Goal: Task Accomplishment & Management: Manage account settings

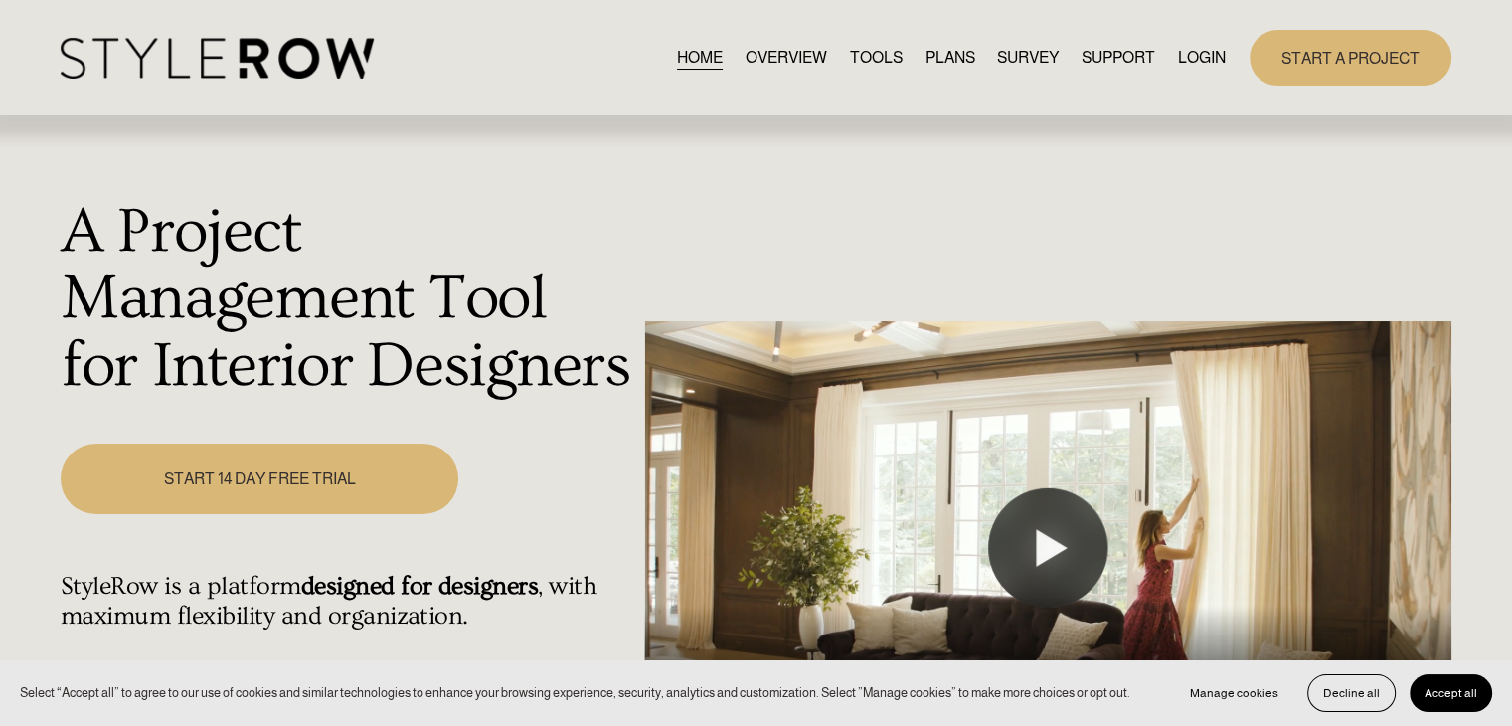
click at [1212, 57] on link "LOGIN" at bounding box center [1202, 57] width 48 height 27
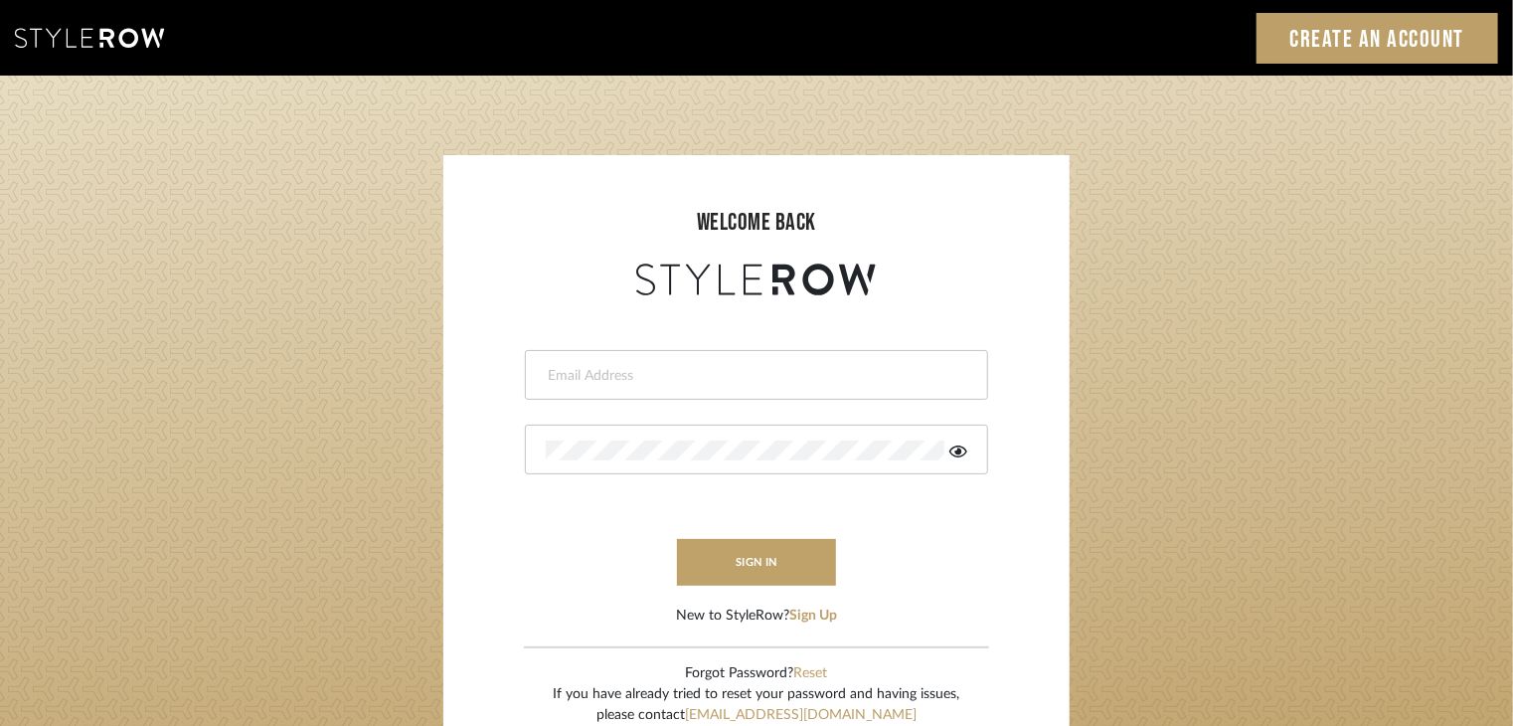
click at [787, 357] on div at bounding box center [756, 375] width 463 height 50
type input "keri@kerifieldsinteriors.com"
click at [823, 532] on form "keri@kerifieldsinteriors.com This field is required sign in New to StyleRow? Si…" at bounding box center [756, 463] width 587 height 326
click at [821, 541] on button "sign in" at bounding box center [756, 562] width 159 height 47
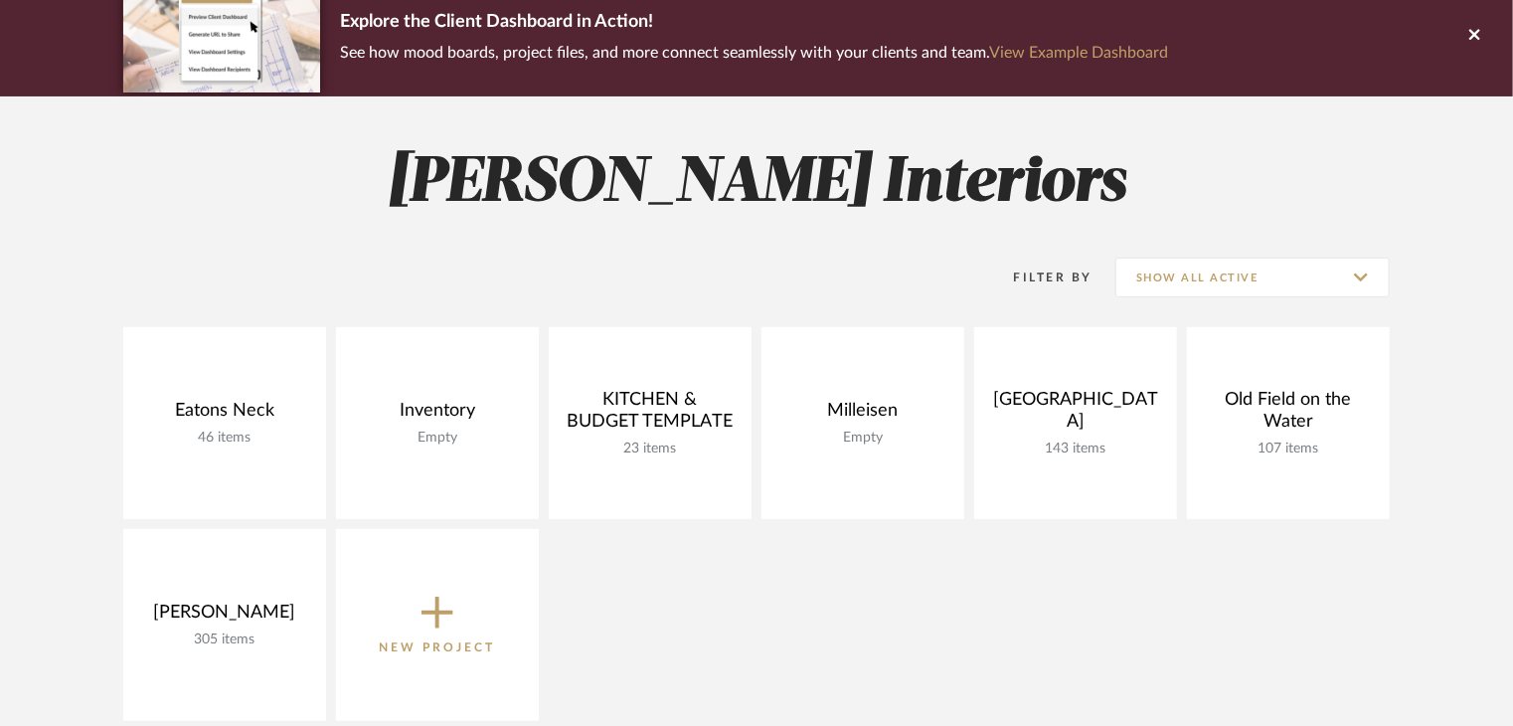
scroll to position [199, 0]
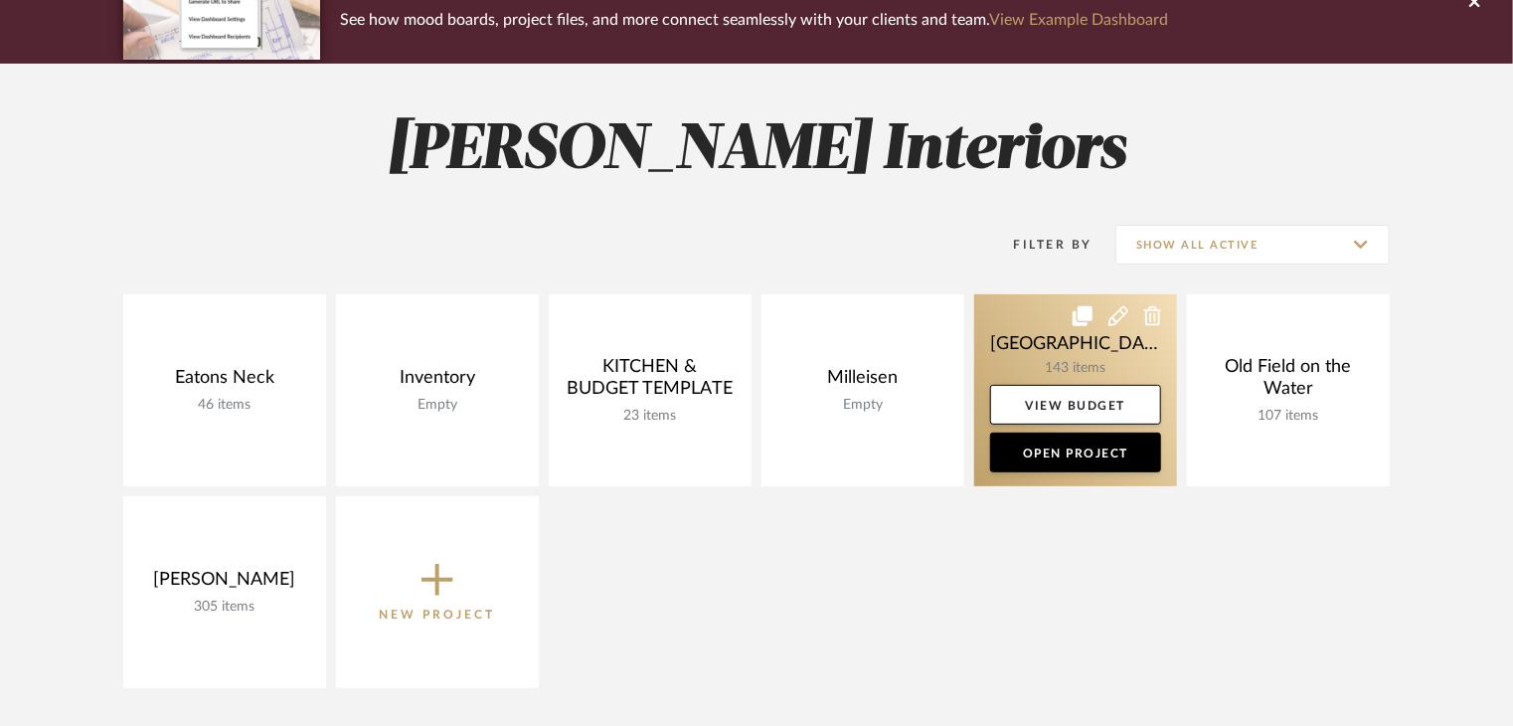
click at [1063, 370] on link at bounding box center [1075, 390] width 203 height 192
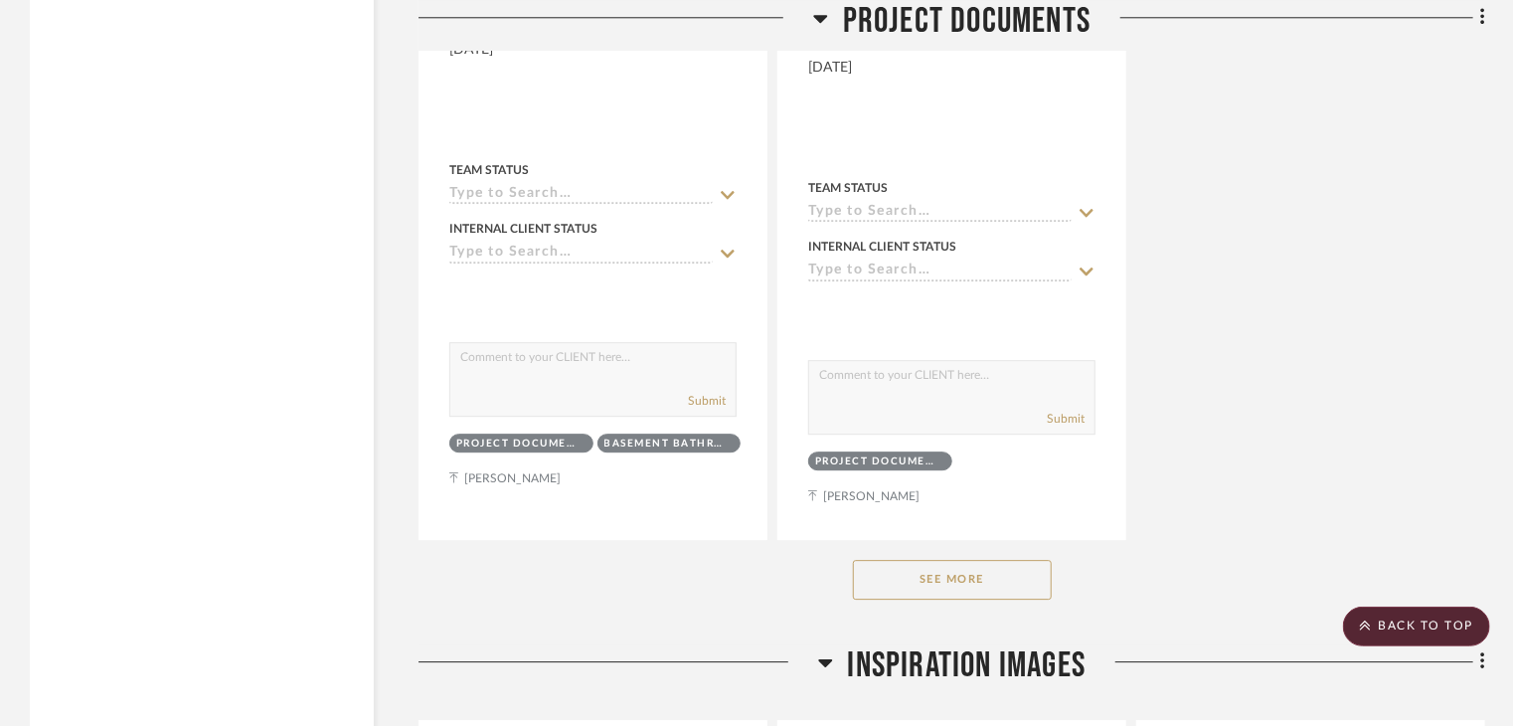
scroll to position [2685, 0]
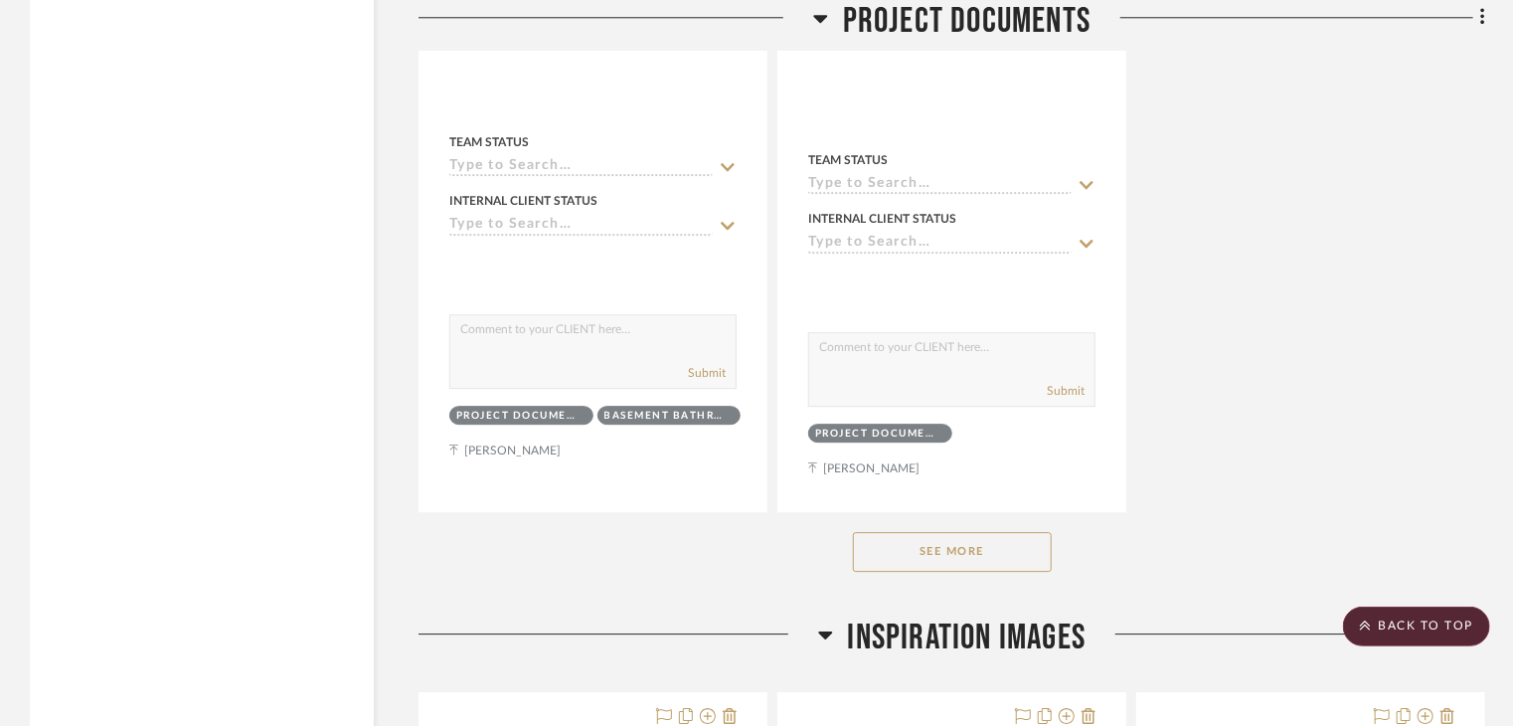
click at [966, 532] on button "See More" at bounding box center [952, 552] width 199 height 40
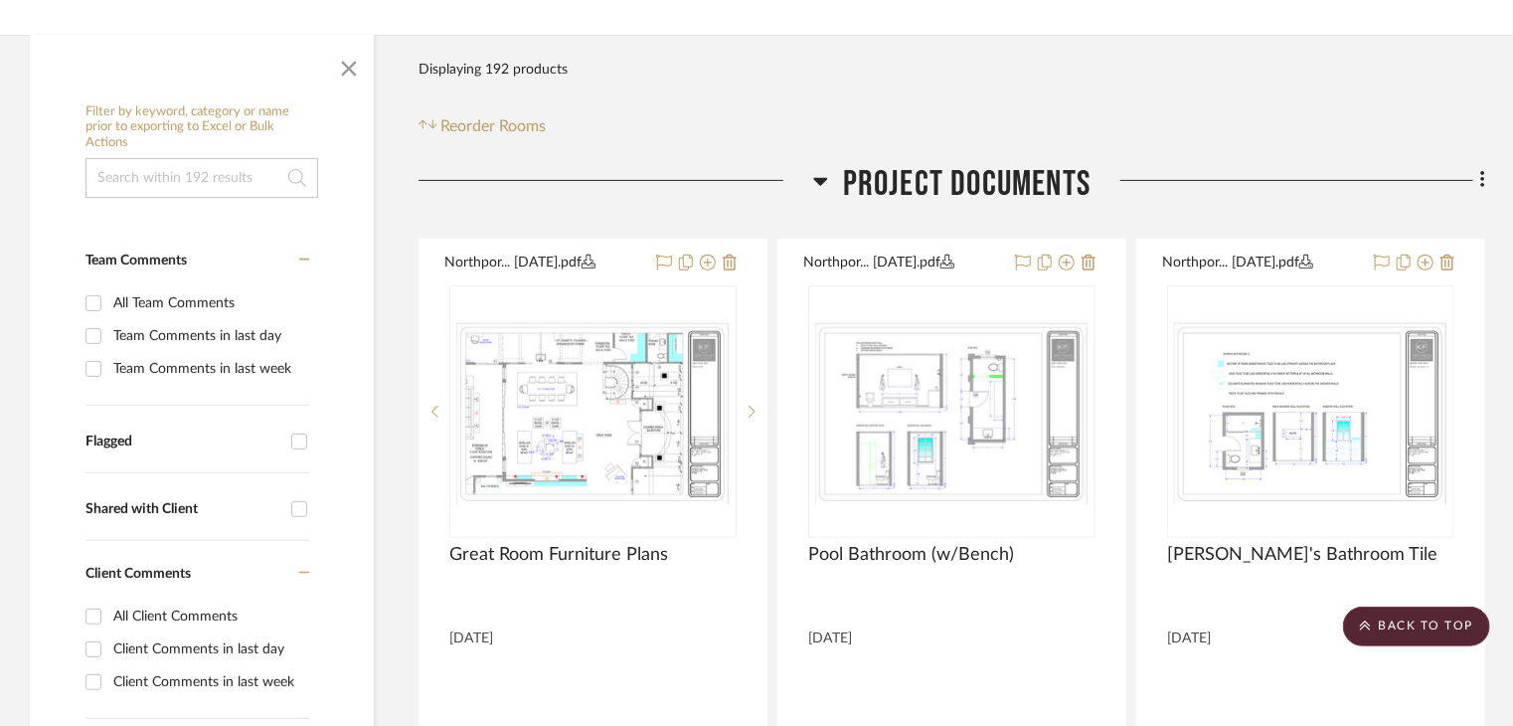
scroll to position [298, 0]
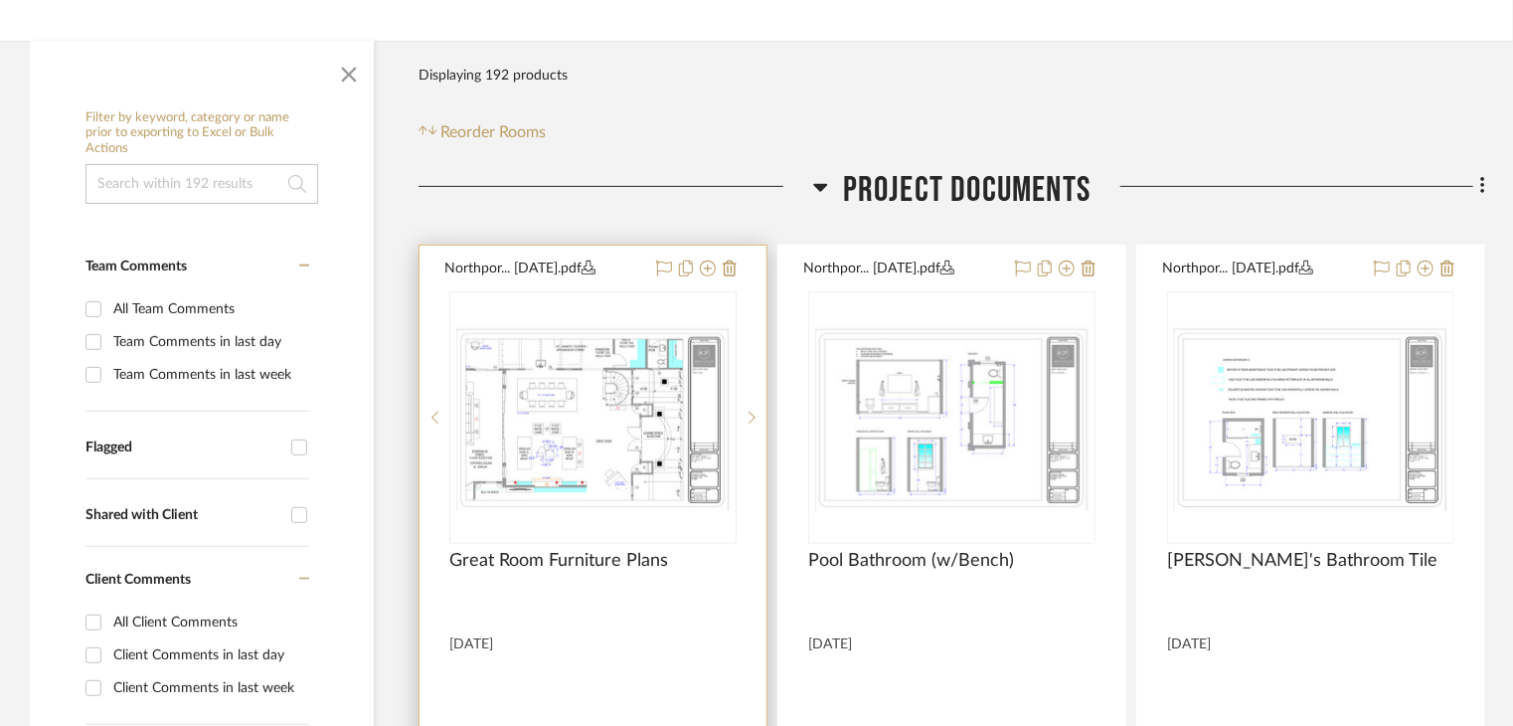
click at [606, 548] on project-item-tile "Northpor... 9.23.25.pdf Great Room Furniture Plans By Unknown 10/2/25 Team Stat…" at bounding box center [593, 681] width 349 height 872
click at [601, 499] on img "0" at bounding box center [592, 417] width 283 height 189
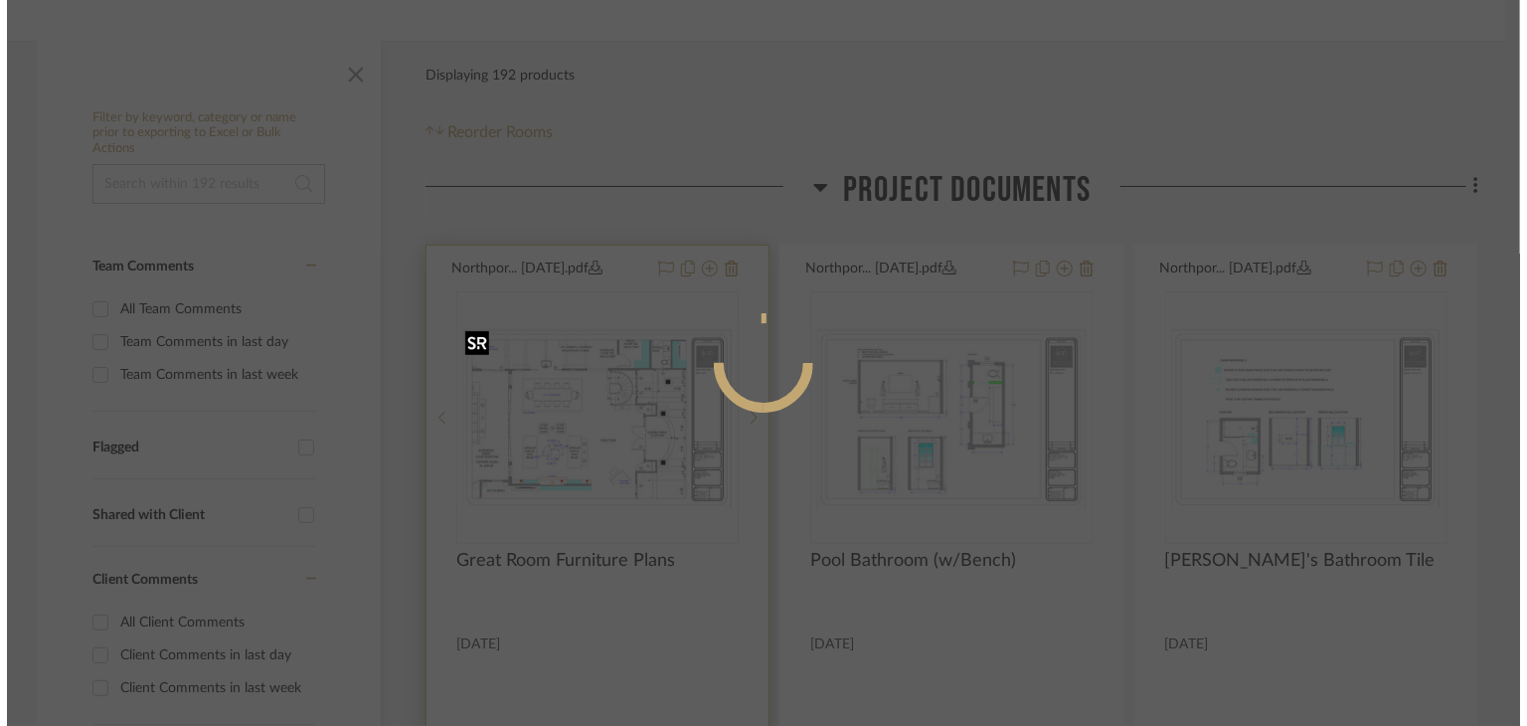
scroll to position [0, 0]
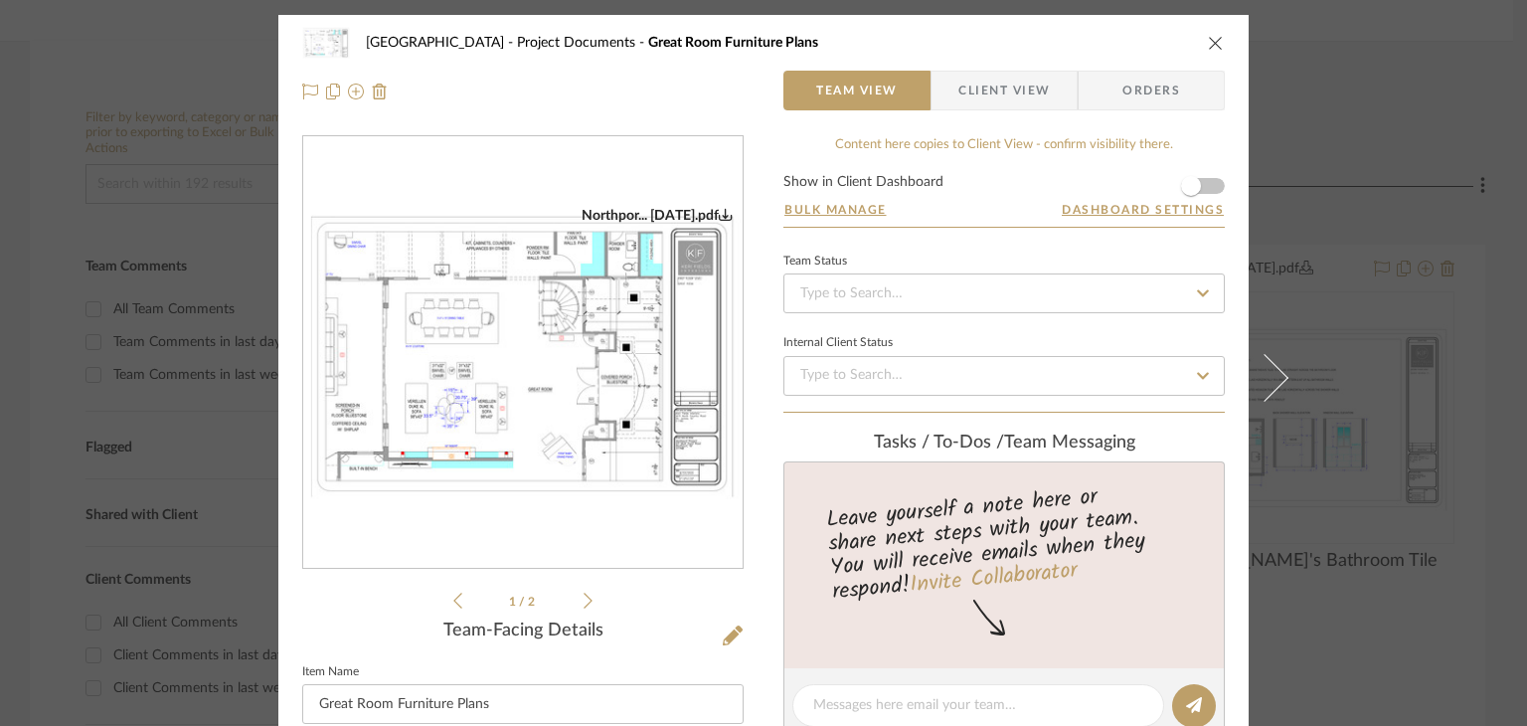
click at [584, 597] on icon at bounding box center [588, 601] width 9 height 18
click at [609, 468] on img "1" at bounding box center [523, 353] width 440 height 293
click at [1302, 152] on div "Northport Project Documents Great Room Furniture Plans Team View Client View Or…" at bounding box center [763, 363] width 1527 height 726
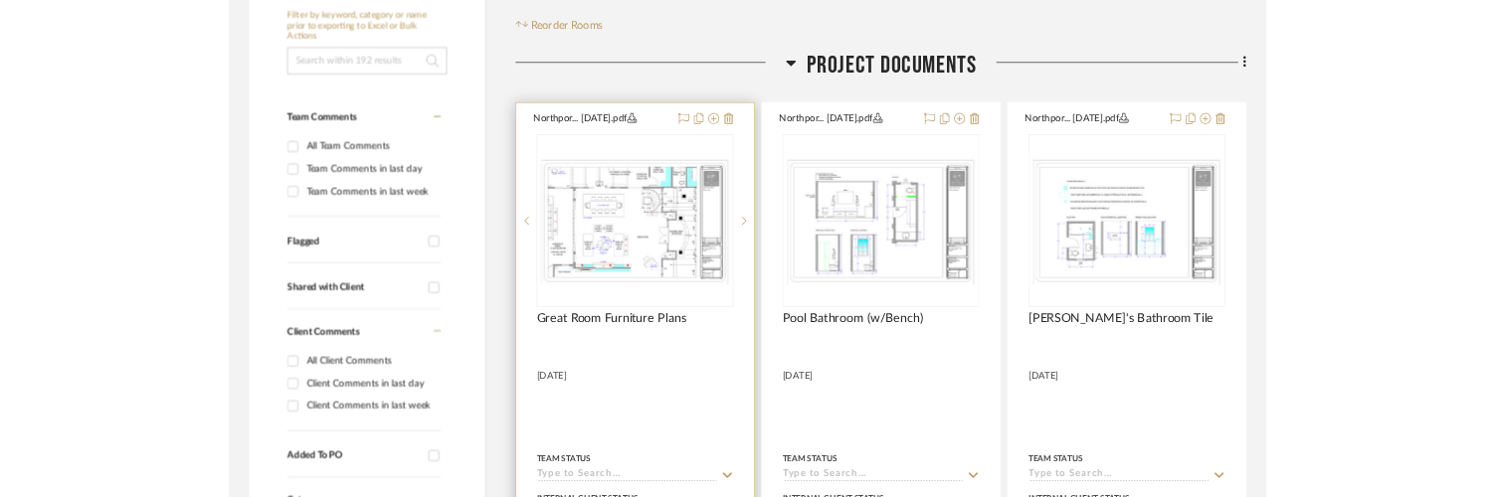
scroll to position [398, 0]
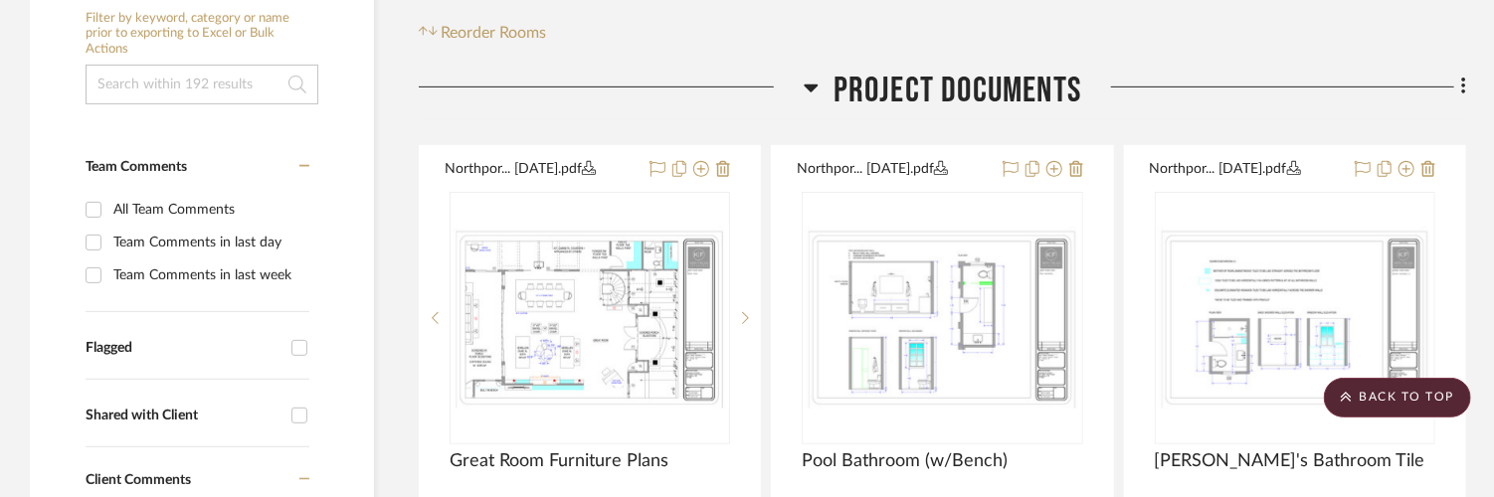
click at [1435, 75] on div at bounding box center [1273, 95] width 385 height 51
click at [1464, 88] on icon at bounding box center [1463, 87] width 4 height 17
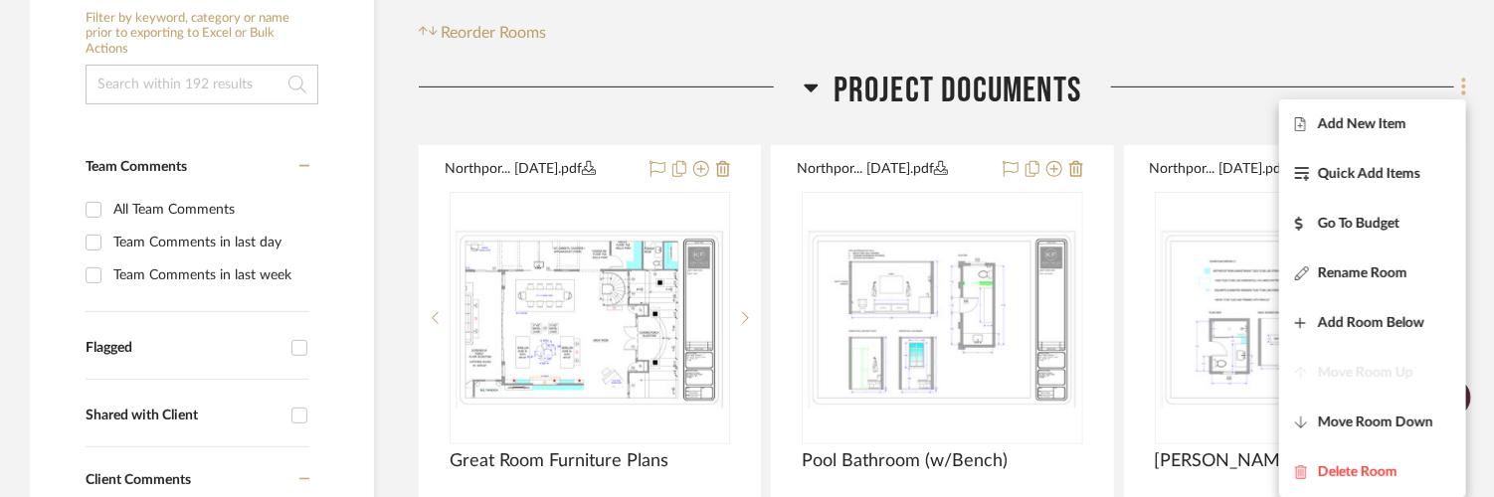
click at [1464, 88] on div at bounding box center [747, 248] width 1494 height 497
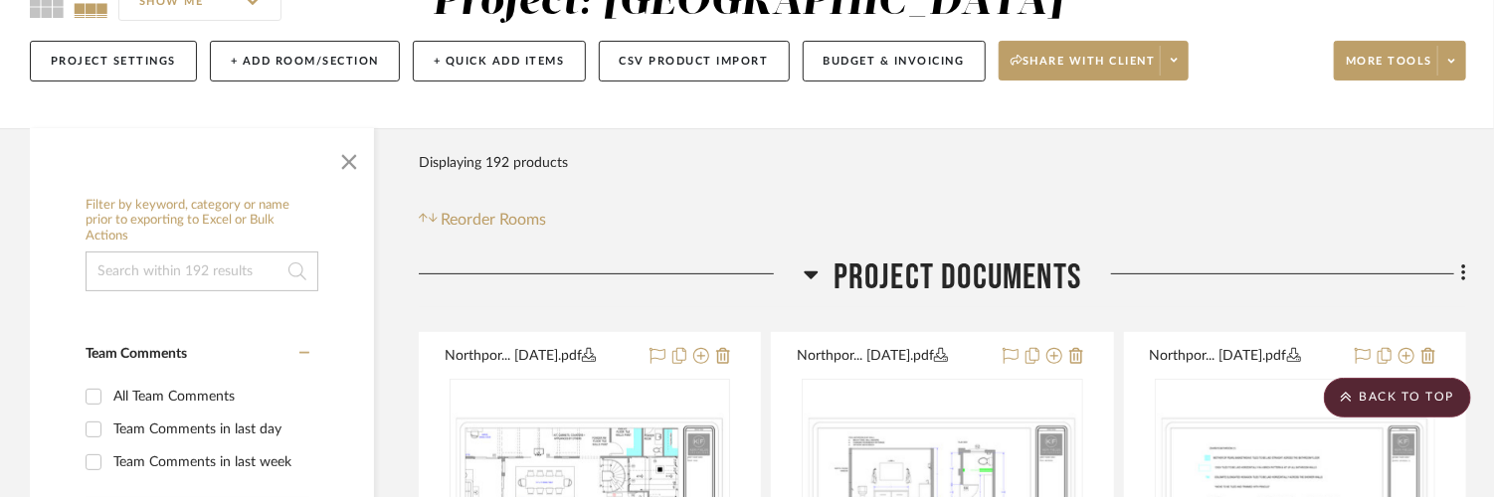
scroll to position [99, 0]
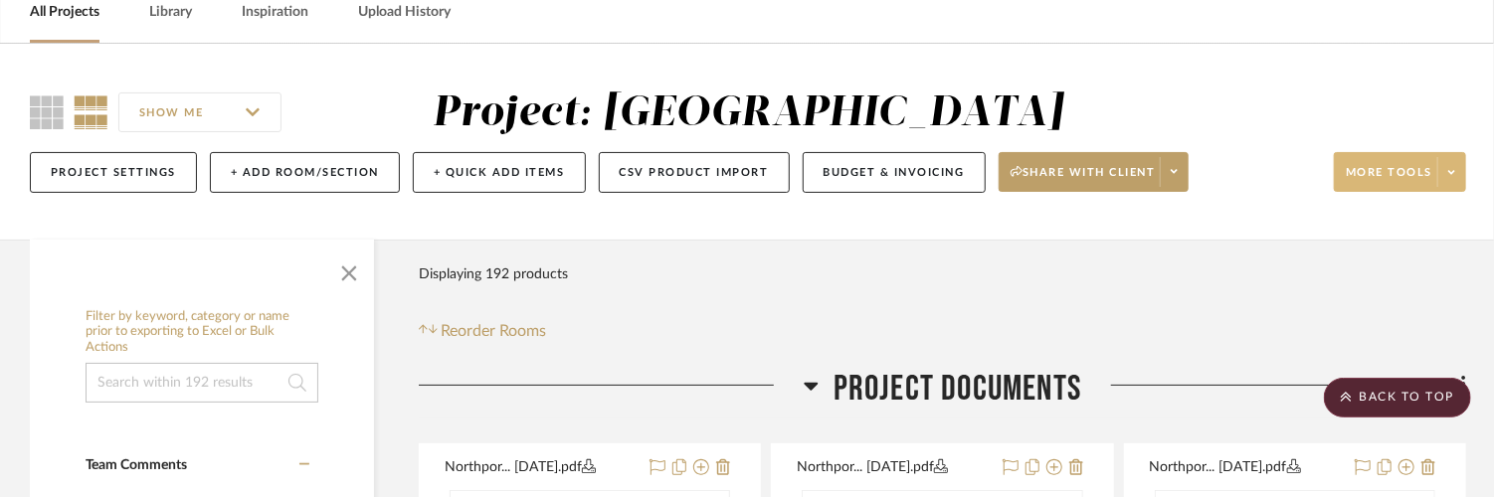
click at [1460, 170] on span at bounding box center [1451, 172] width 28 height 30
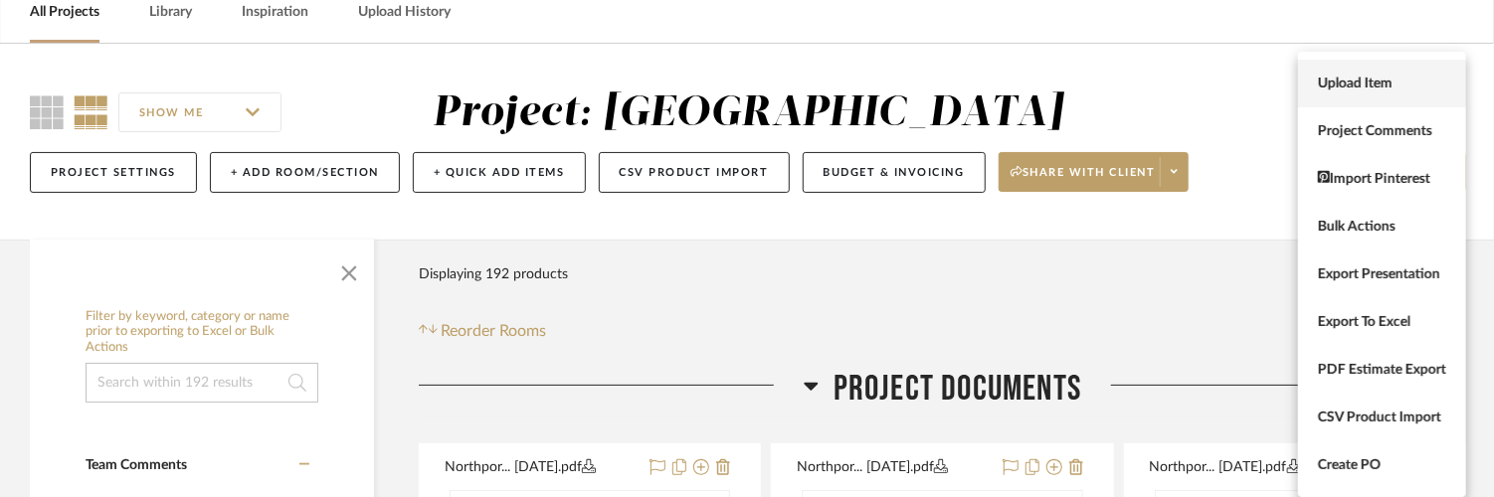
click at [1358, 91] on span "Upload Item" at bounding box center [1382, 84] width 128 height 17
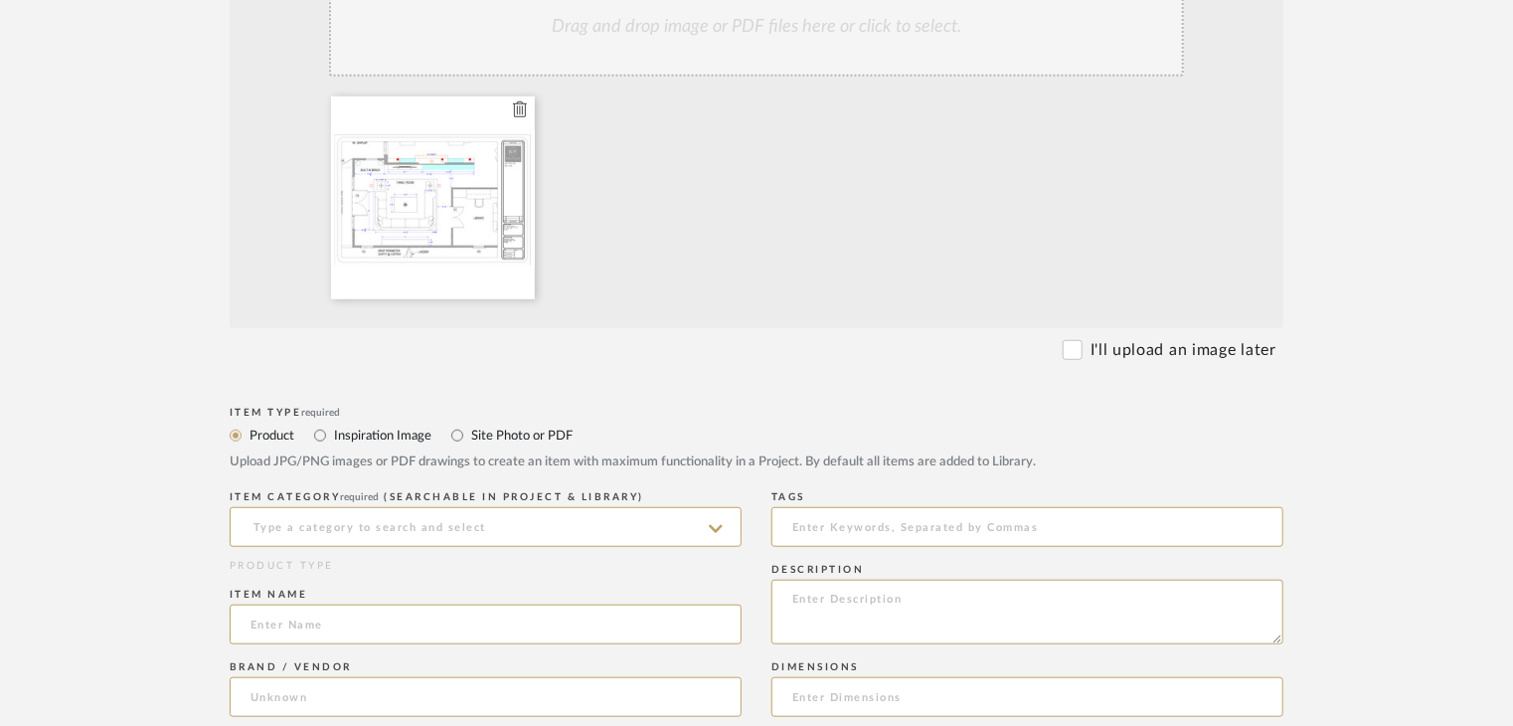
scroll to position [597, 0]
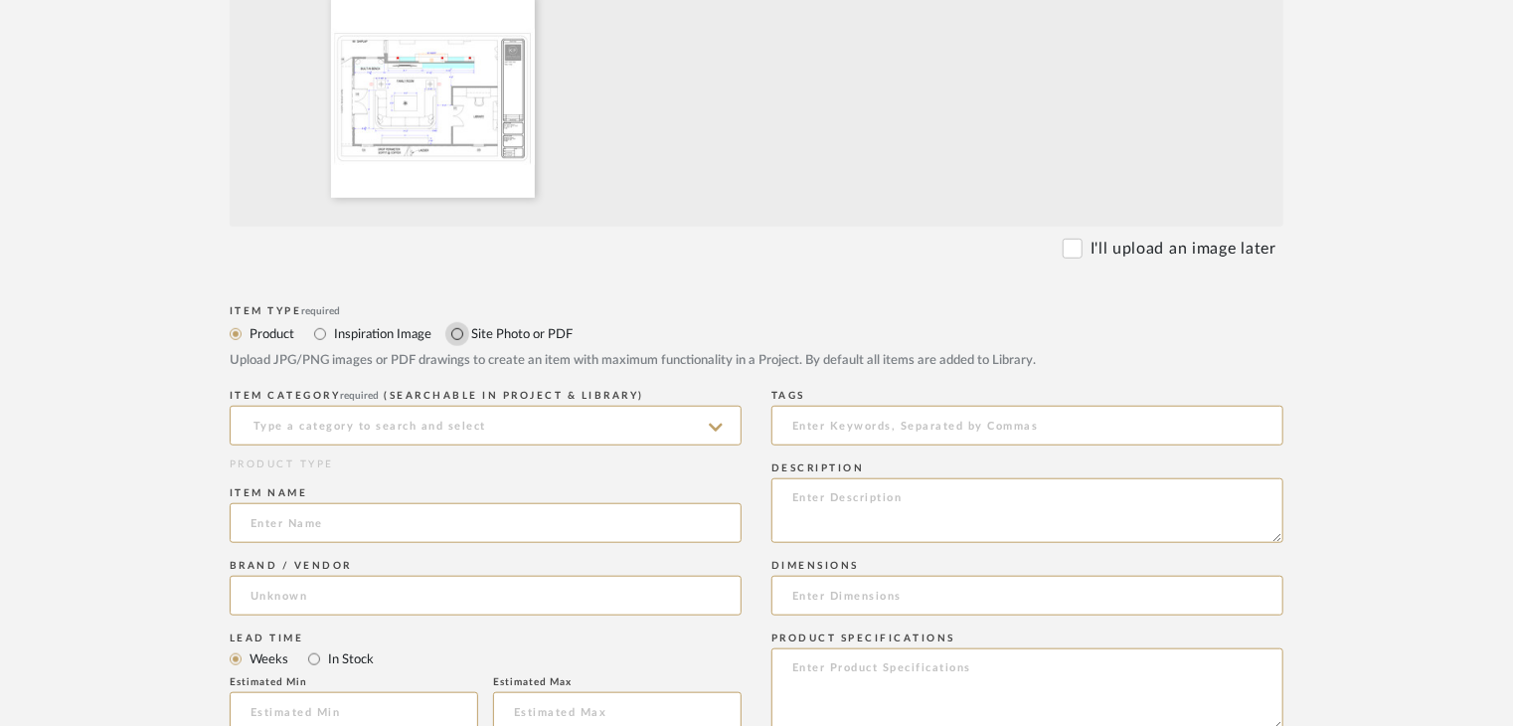
click at [466, 340] on input "Site Photo or PDF" at bounding box center [457, 334] width 24 height 24
radio input "true"
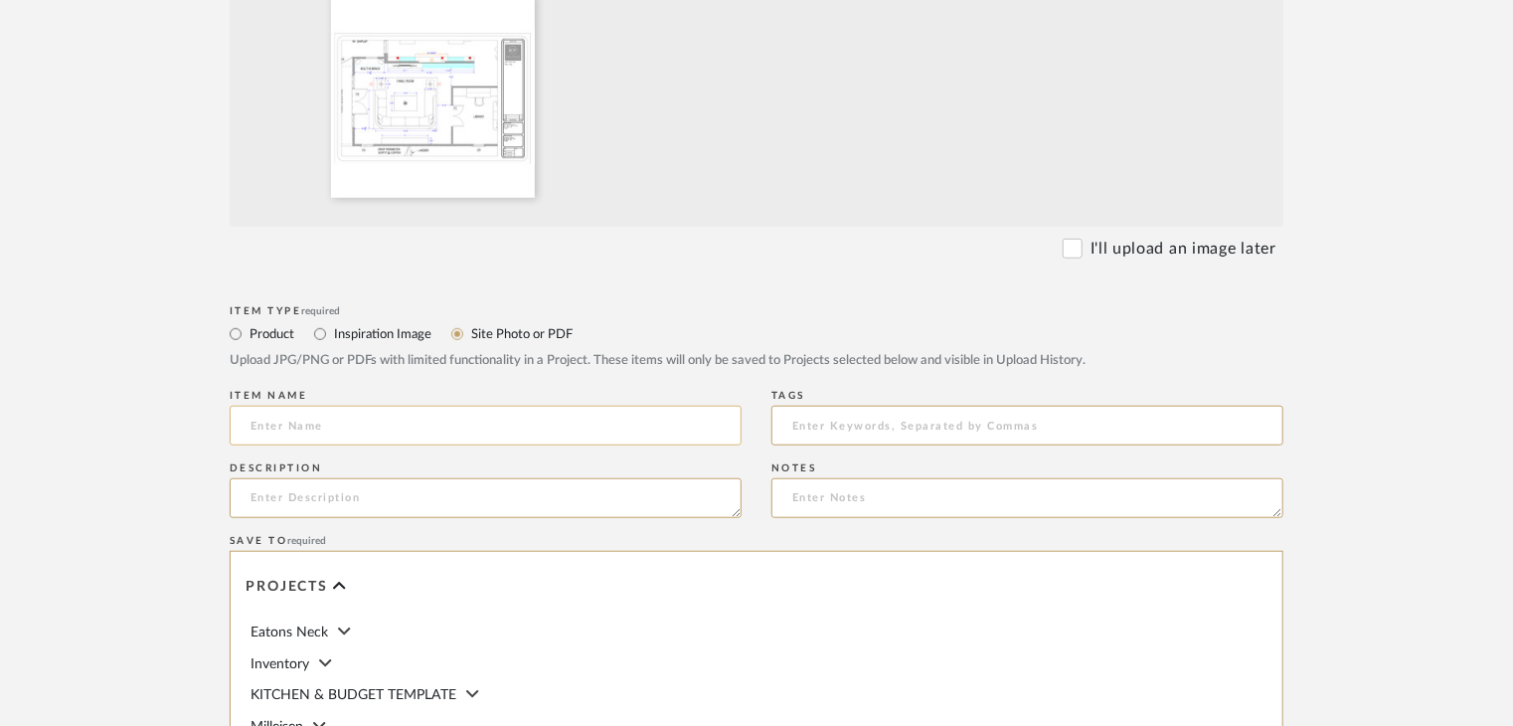
click at [470, 413] on input at bounding box center [486, 426] width 512 height 40
type input "F"
type input "Family Room Plan"
click at [445, 515] on textarea at bounding box center [486, 498] width 512 height 40
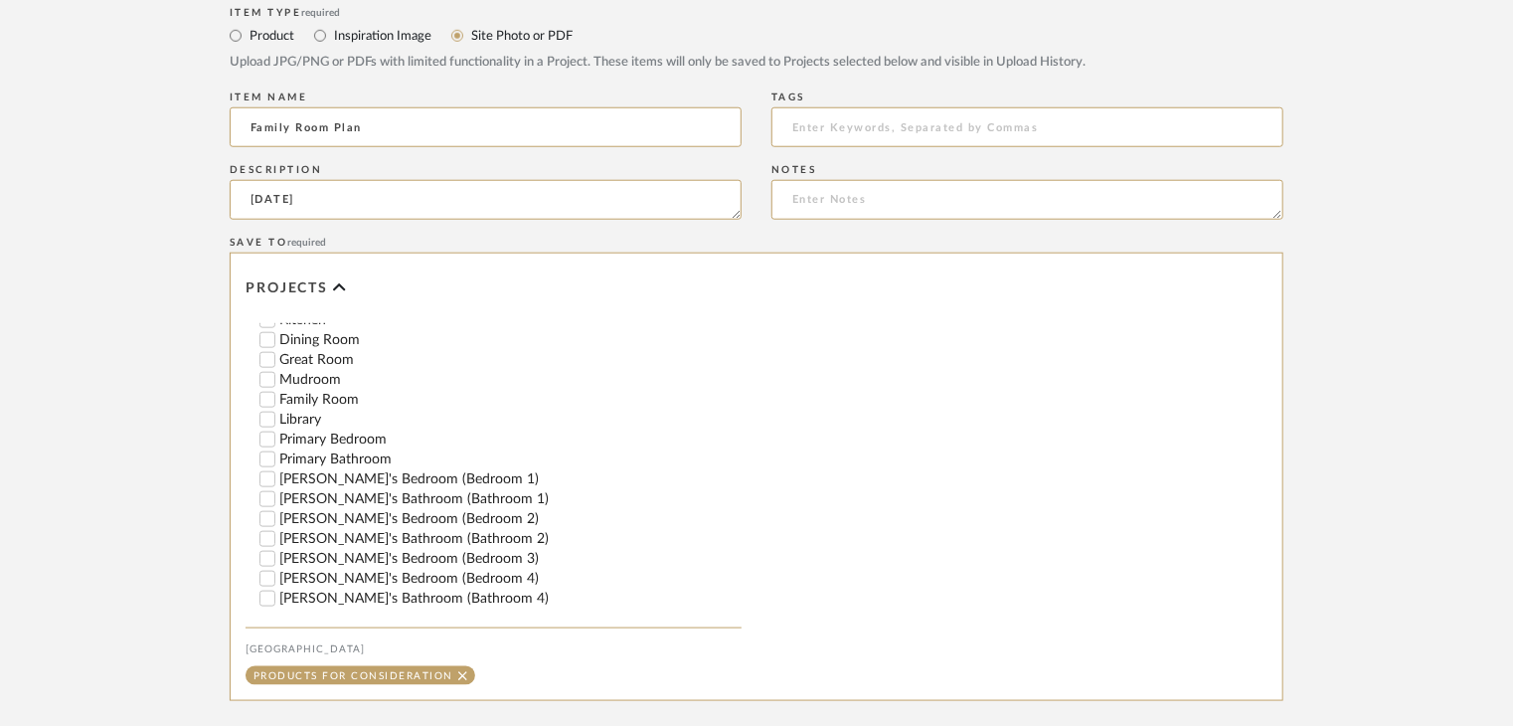
scroll to position [398, 0]
type textarea "9/29/25"
click at [338, 393] on label "Family Room" at bounding box center [510, 395] width 462 height 14
click at [277, 393] on input "Family Room" at bounding box center [268, 395] width 20 height 20
checkbox input "false"
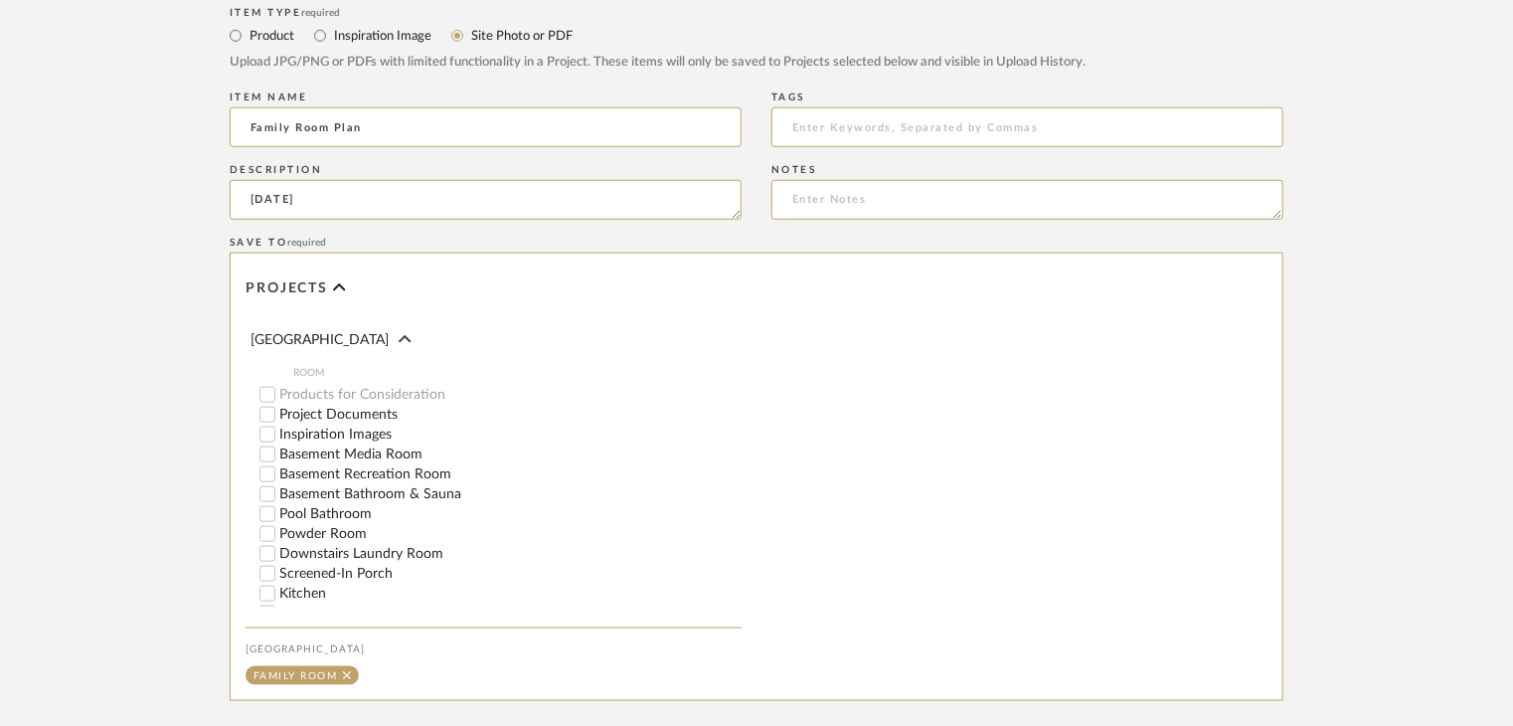
scroll to position [99, 0]
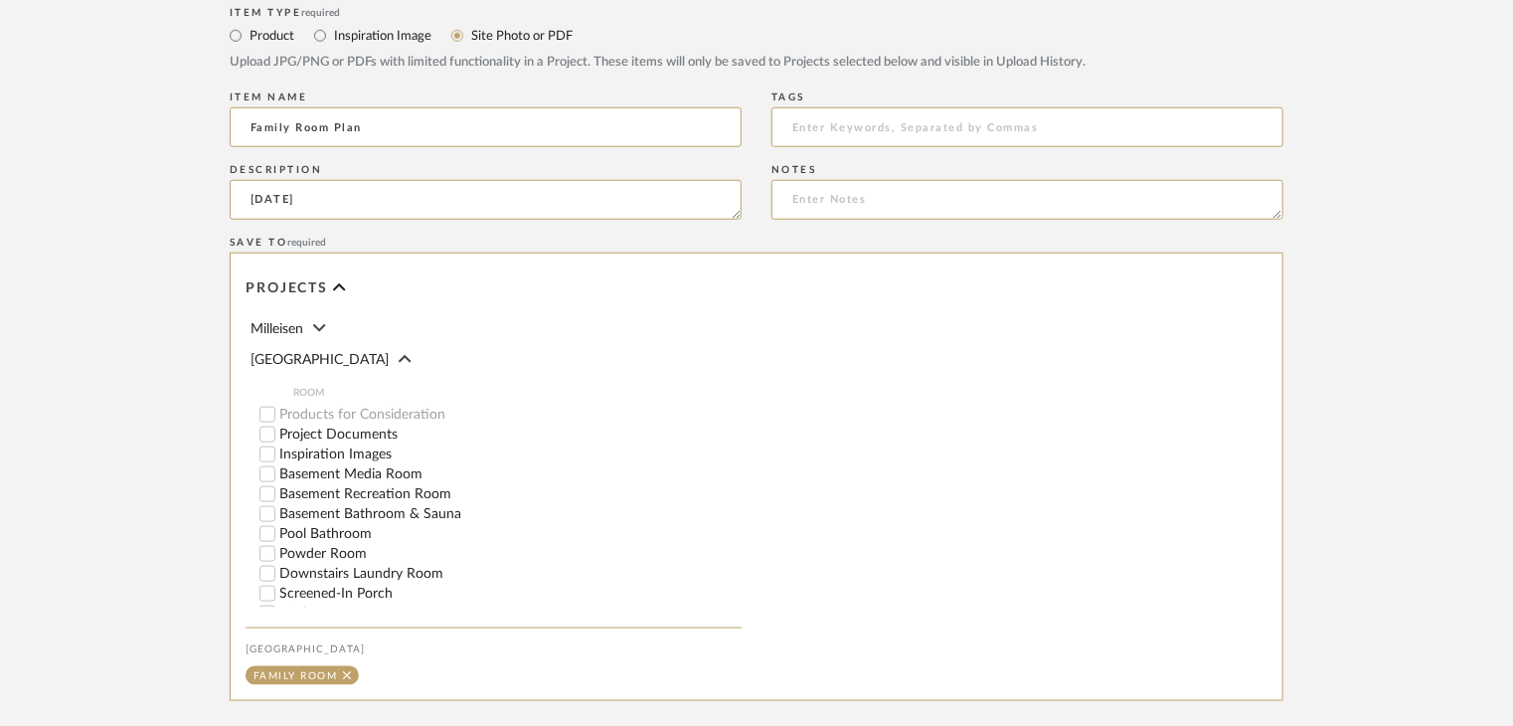
click at [338, 438] on label "Project Documents" at bounding box center [510, 435] width 462 height 14
click at [277, 438] on input "Project Documents" at bounding box center [268, 435] width 20 height 20
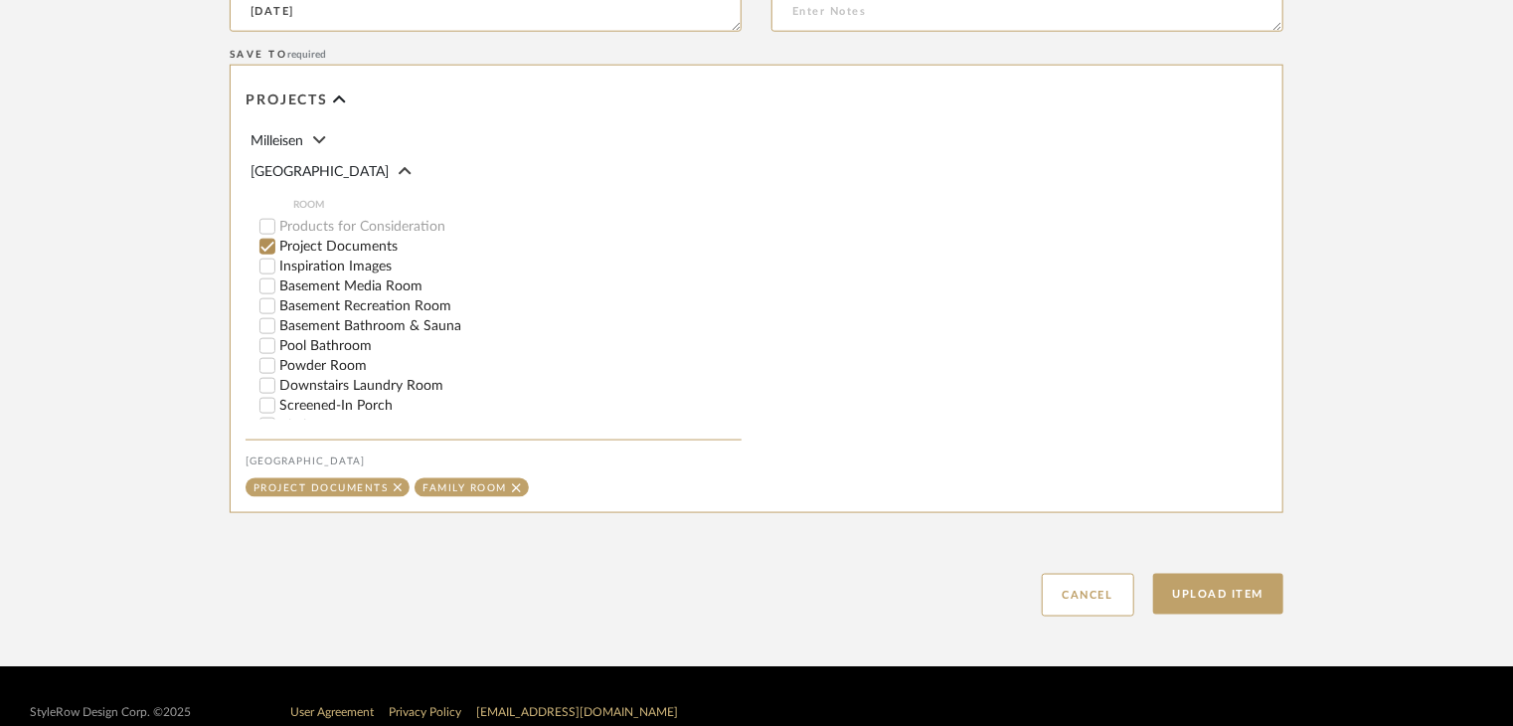
scroll to position [1114, 0]
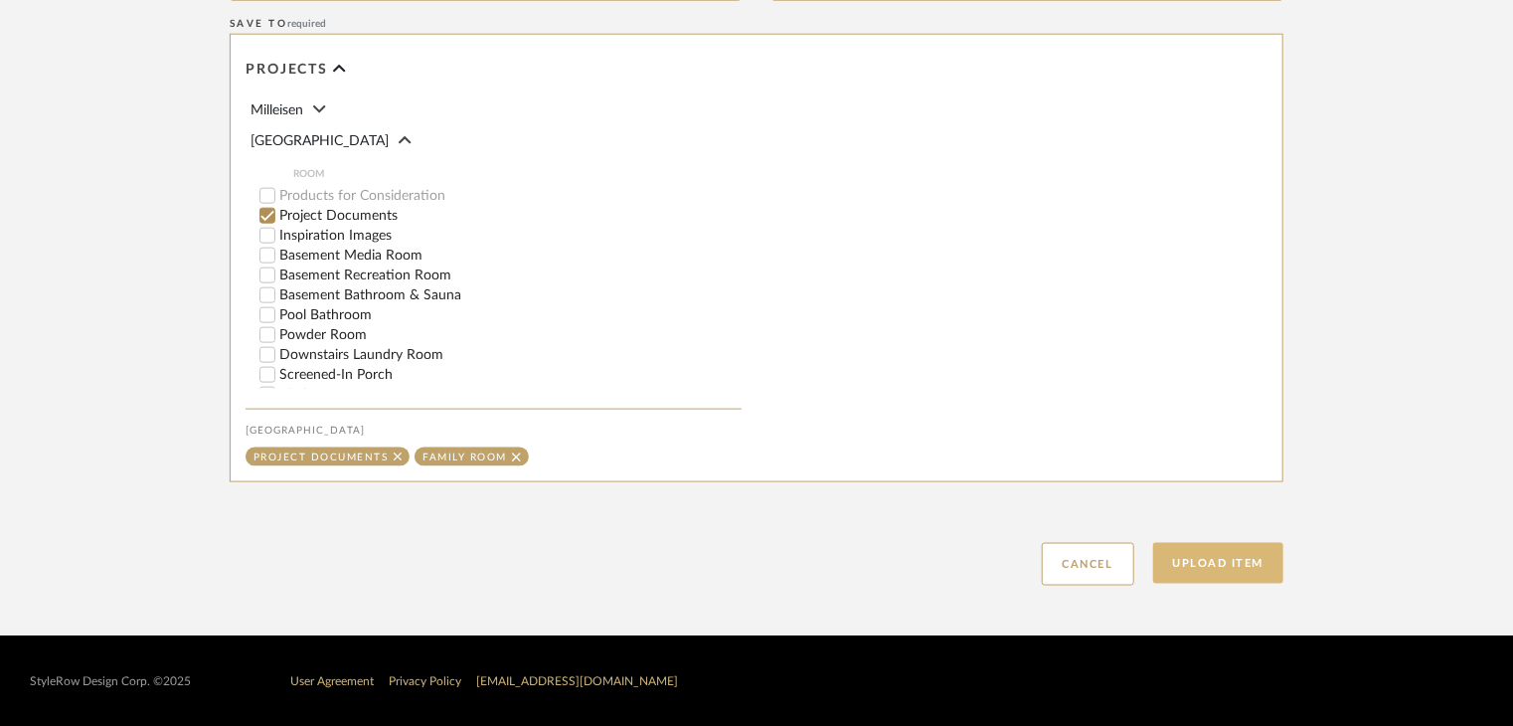
click at [1250, 577] on button "Upload Item" at bounding box center [1218, 563] width 131 height 41
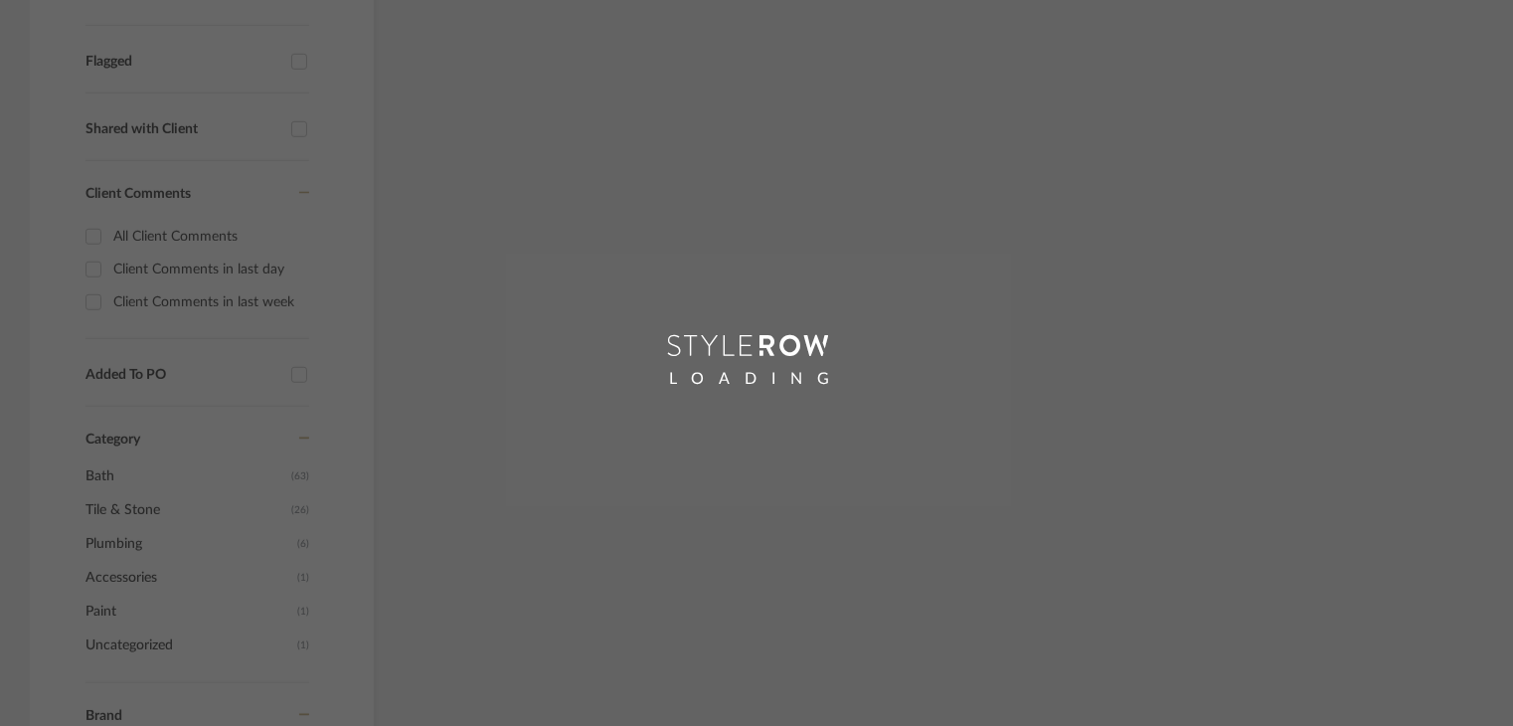
scroll to position [318, 0]
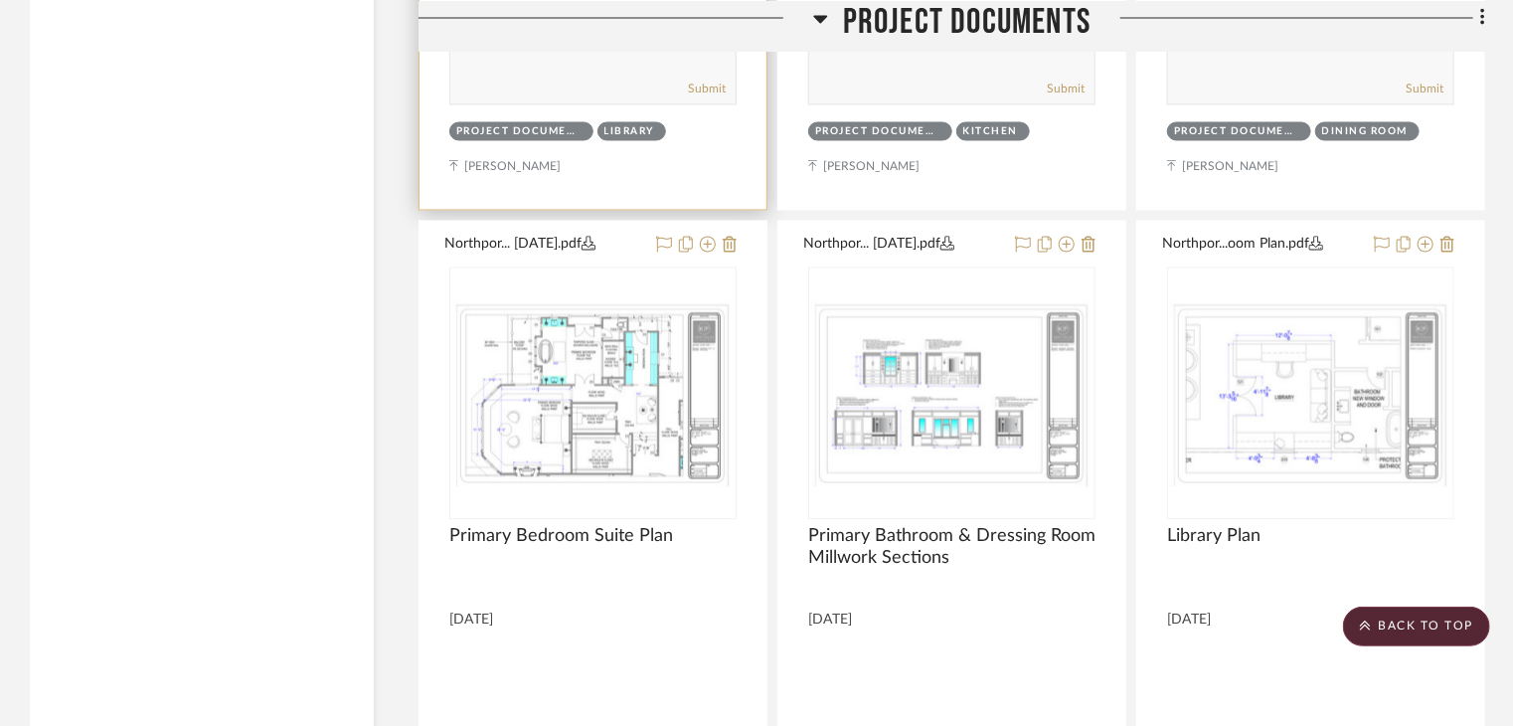
scroll to position [5140, 0]
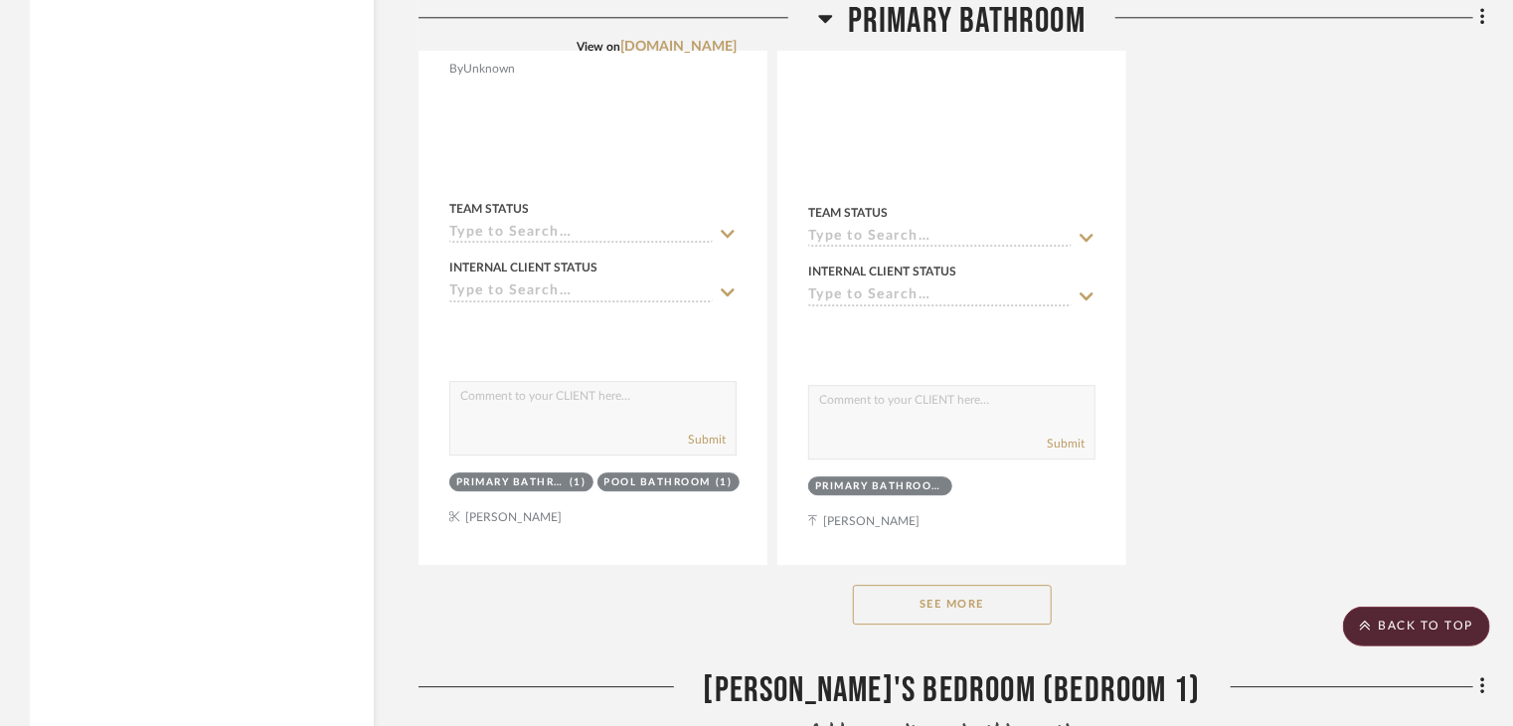
scroll to position [29123, 0]
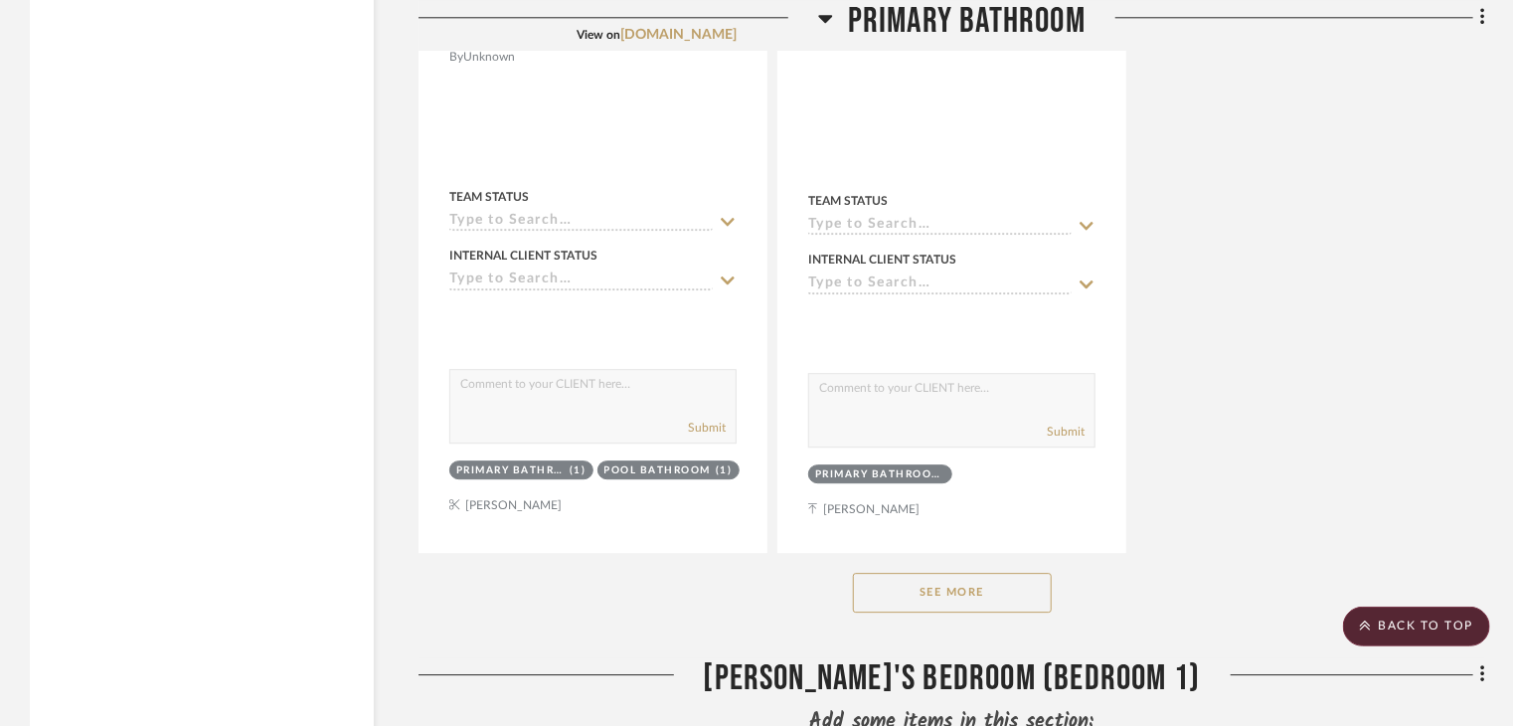
click at [891, 613] on button "See More" at bounding box center [952, 593] width 199 height 40
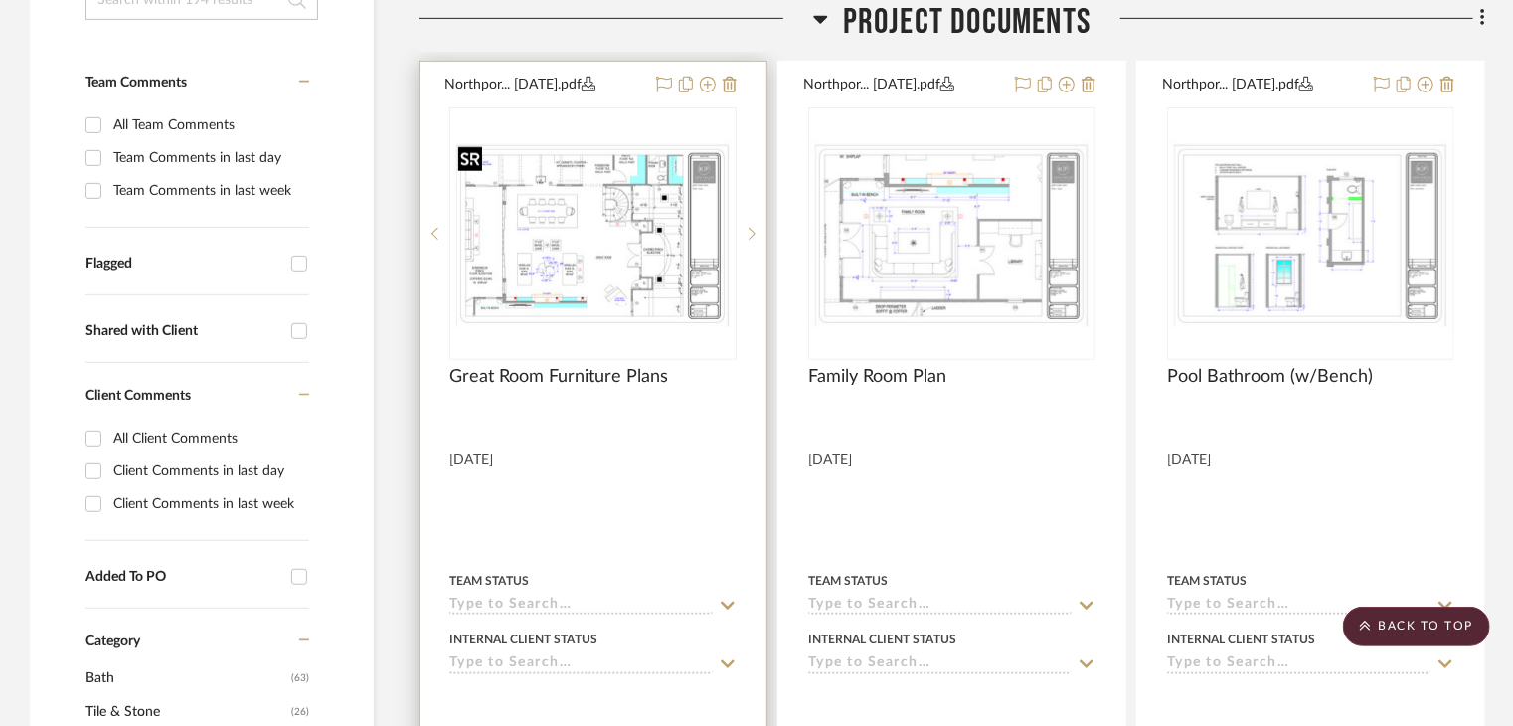
scroll to position [497, 0]
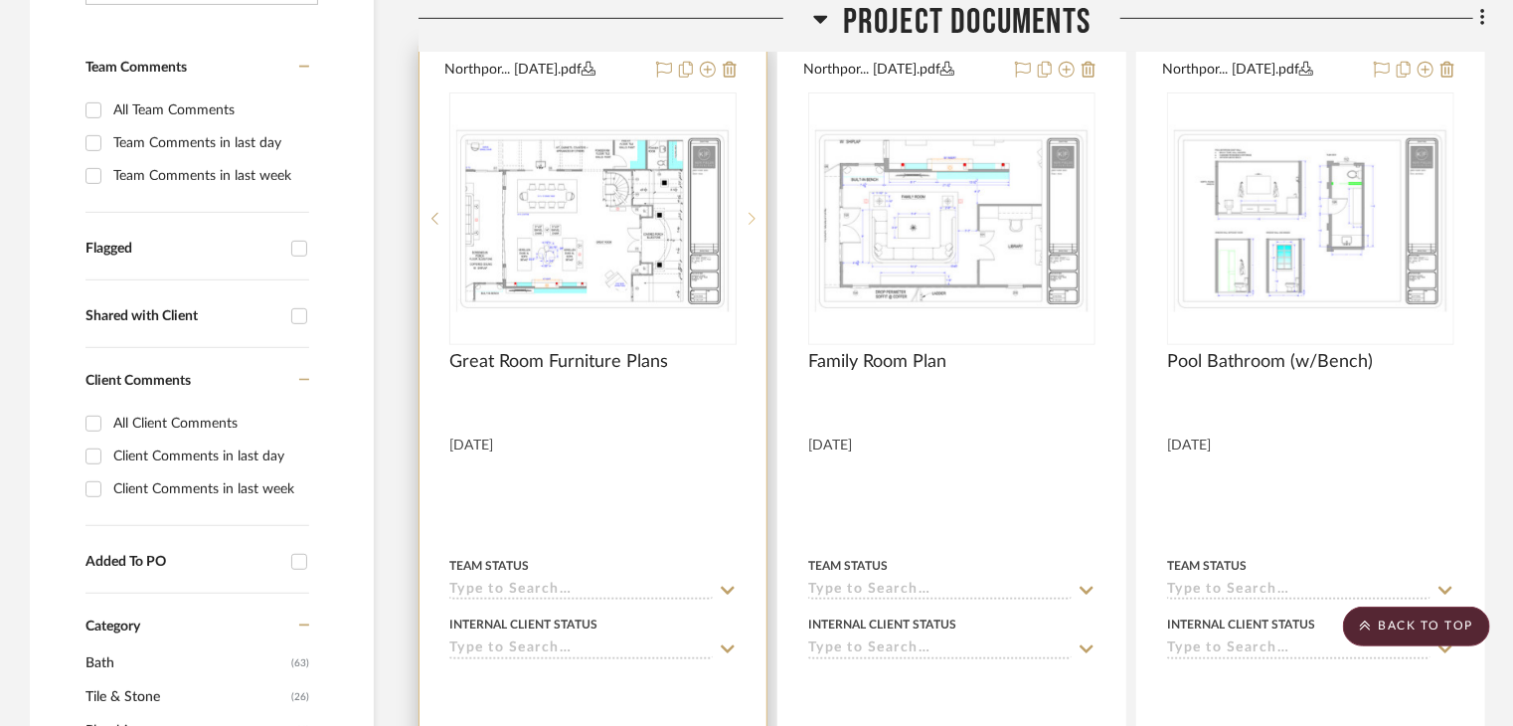
click at [755, 227] on div at bounding box center [752, 218] width 30 height 253
click at [429, 216] on sr-prev-btn at bounding box center [435, 219] width 30 height 14
click at [499, 233] on img "0" at bounding box center [592, 218] width 283 height 189
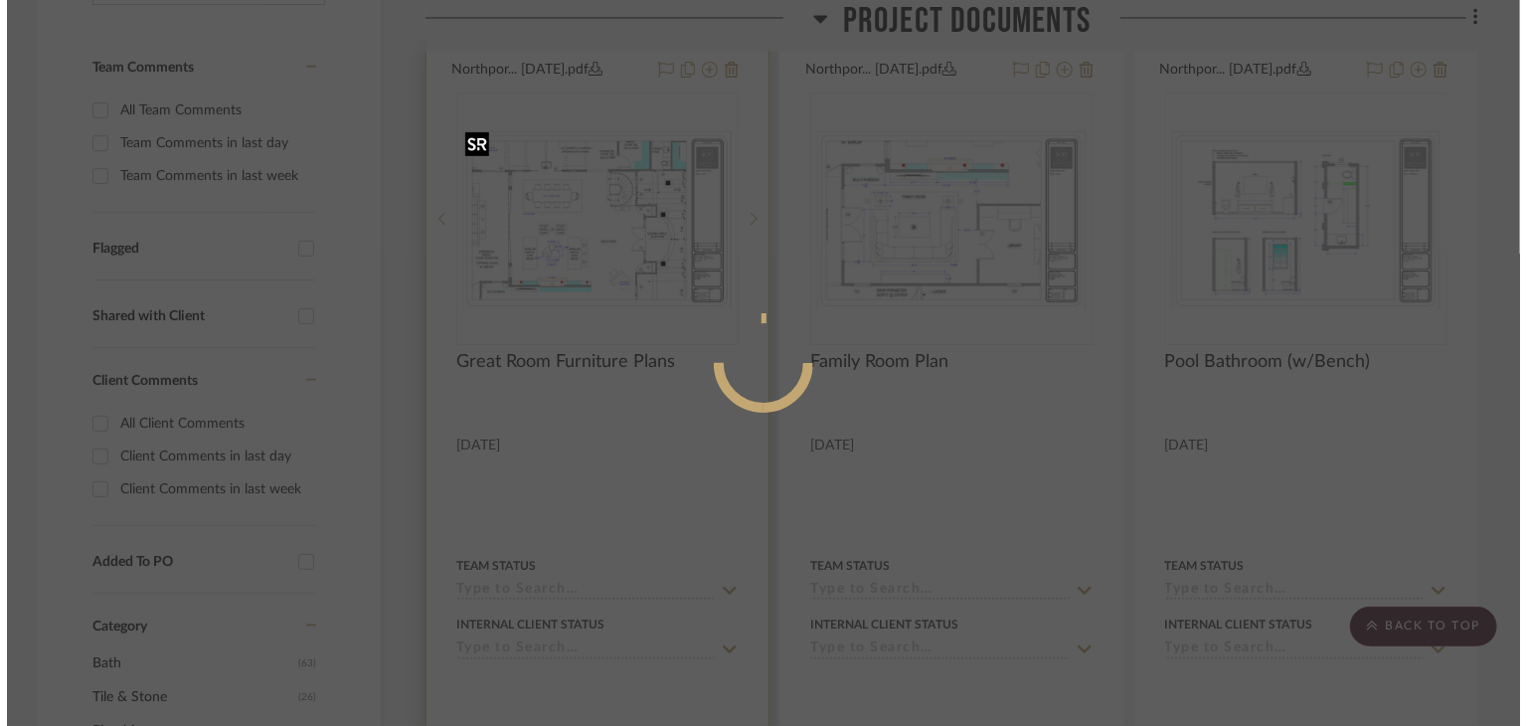
scroll to position [0, 0]
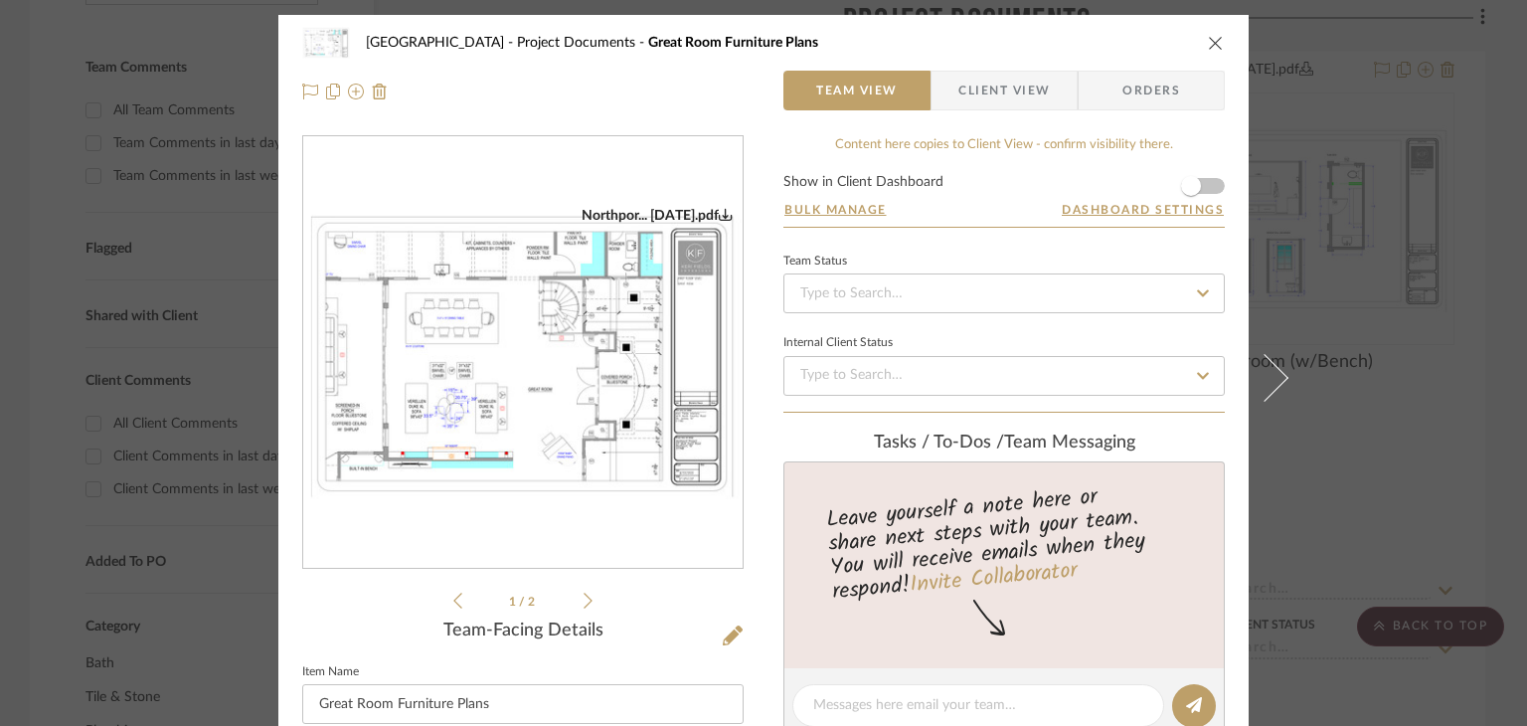
click at [581, 589] on ul "1 / 2" at bounding box center [522, 601] width 139 height 24
click at [584, 594] on icon at bounding box center [588, 601] width 9 height 18
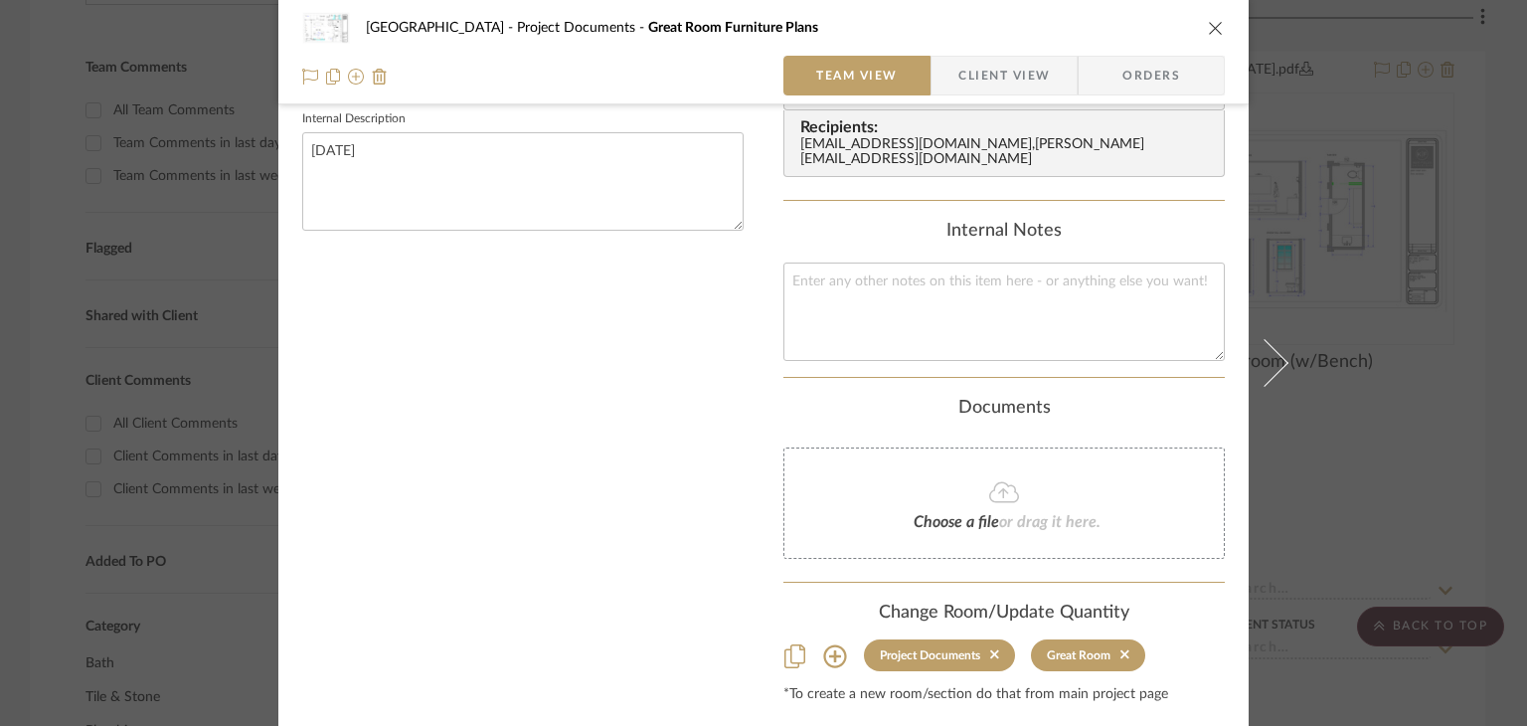
click at [1442, 470] on div "Northport Project Documents Great Room Furniture Plans Team View Client View Or…" at bounding box center [763, 363] width 1527 height 726
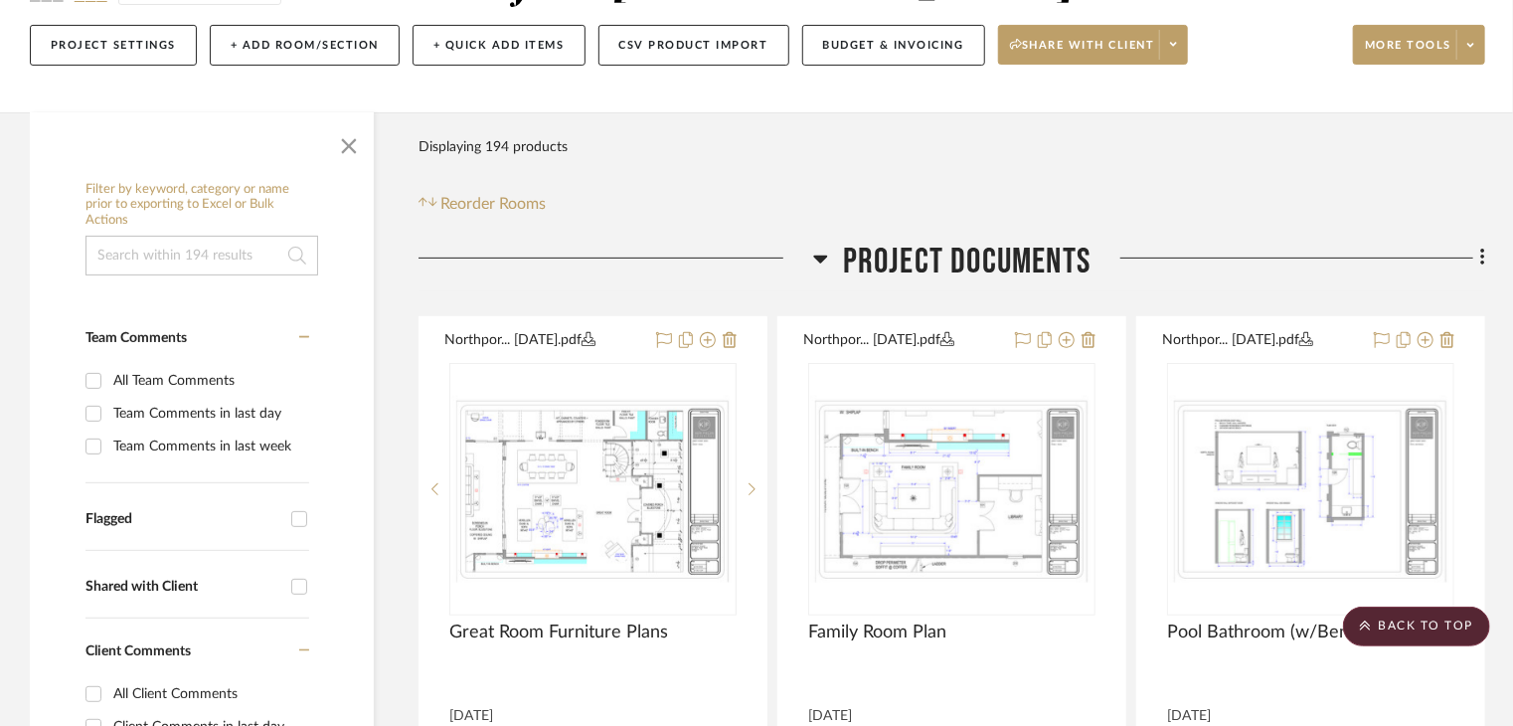
scroll to position [0, 0]
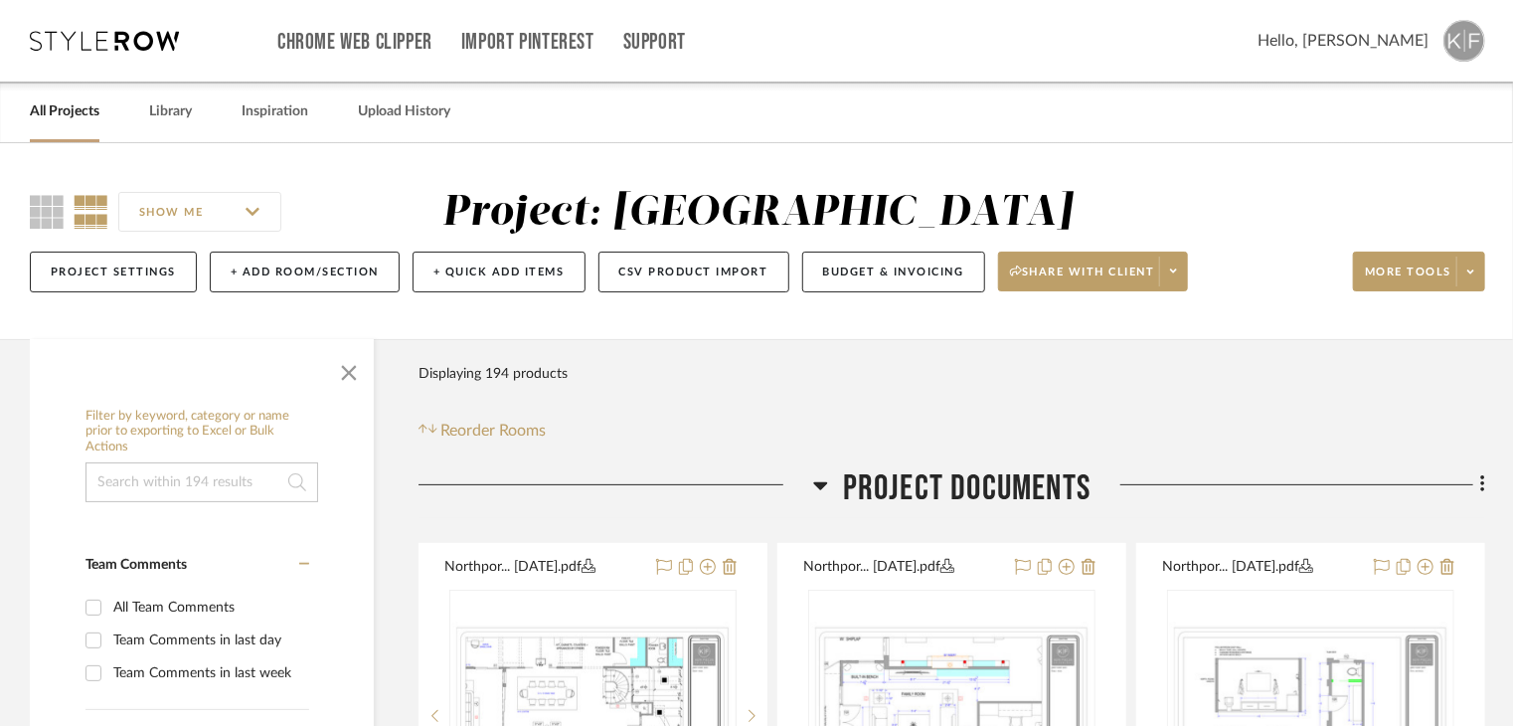
click at [1465, 41] on img at bounding box center [1465, 41] width 42 height 42
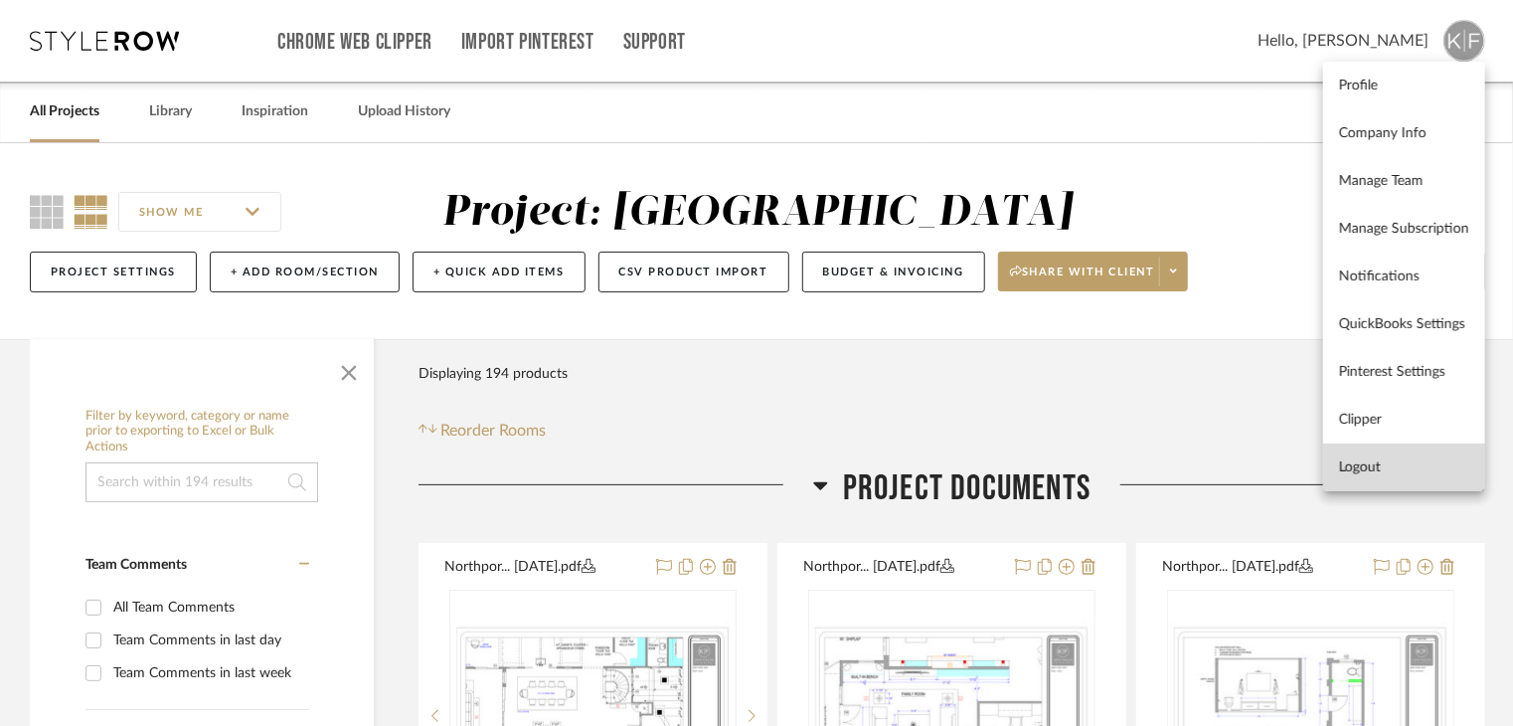
click at [1456, 472] on span "Logout" at bounding box center [1404, 467] width 130 height 17
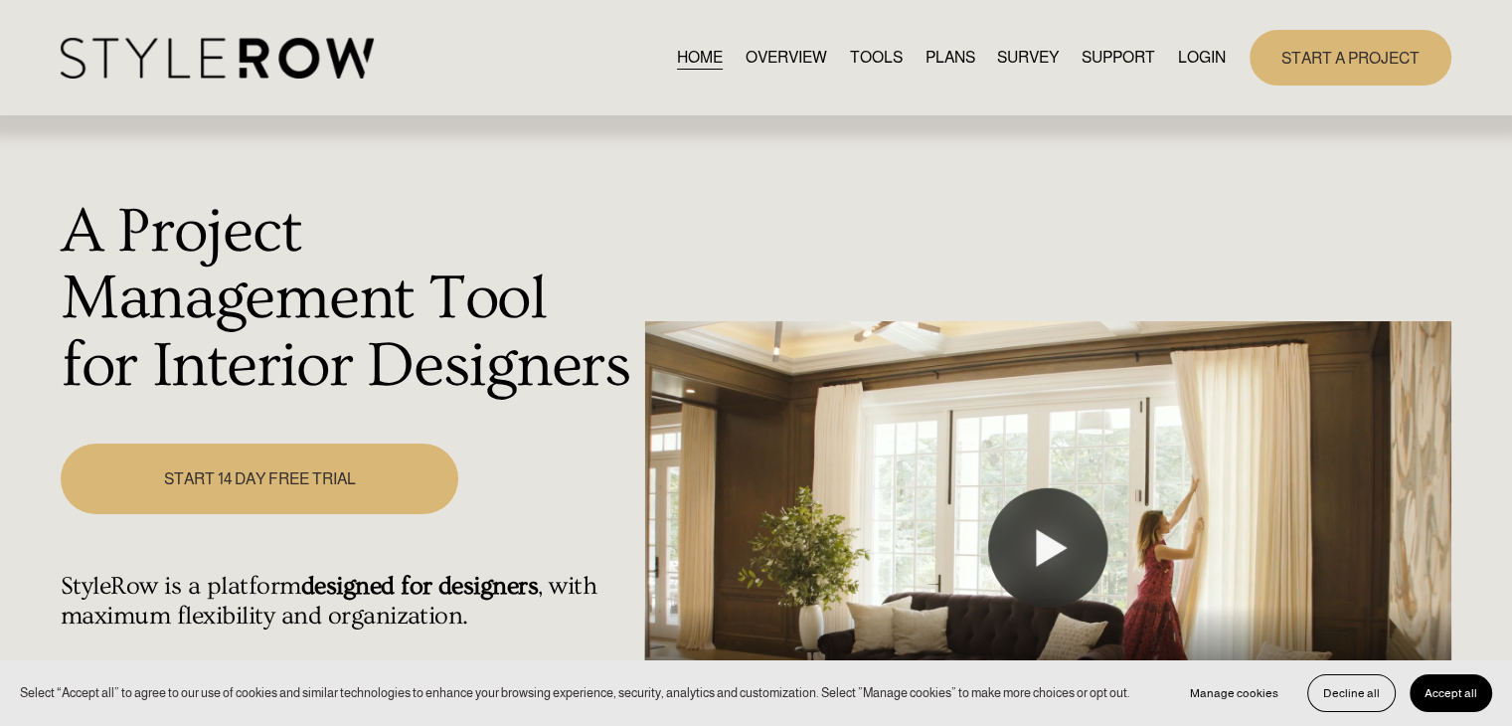
click at [1194, 61] on link "LOGIN" at bounding box center [1202, 57] width 48 height 27
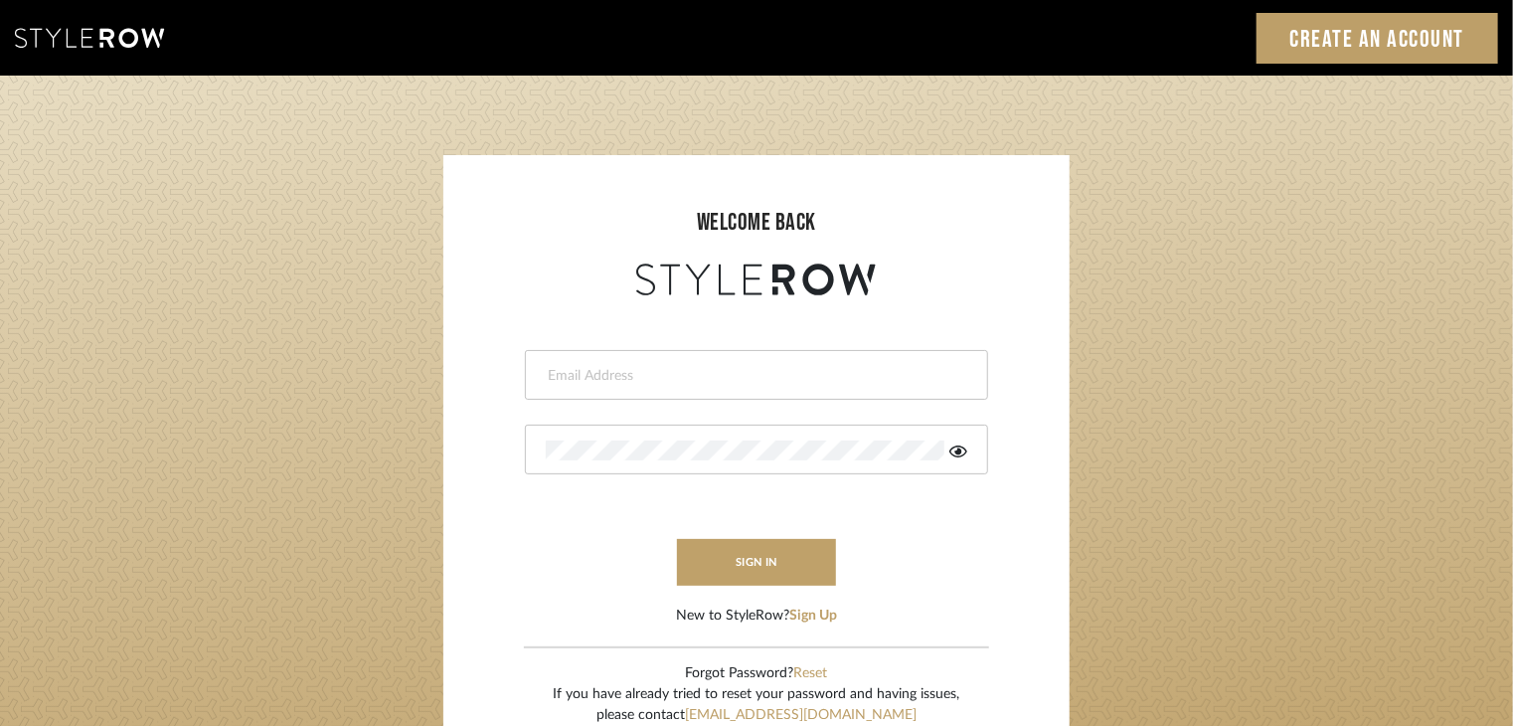
drag, startPoint x: 731, startPoint y: 426, endPoint x: 732, endPoint y: 436, distance: 10.0
click at [730, 426] on div at bounding box center [756, 450] width 463 height 50
click at [711, 384] on input "email" at bounding box center [754, 376] width 417 height 20
click at [716, 383] on input "email" at bounding box center [740, 376] width 389 height 20
type input "[EMAIL_ADDRESS][DOMAIN_NAME]"
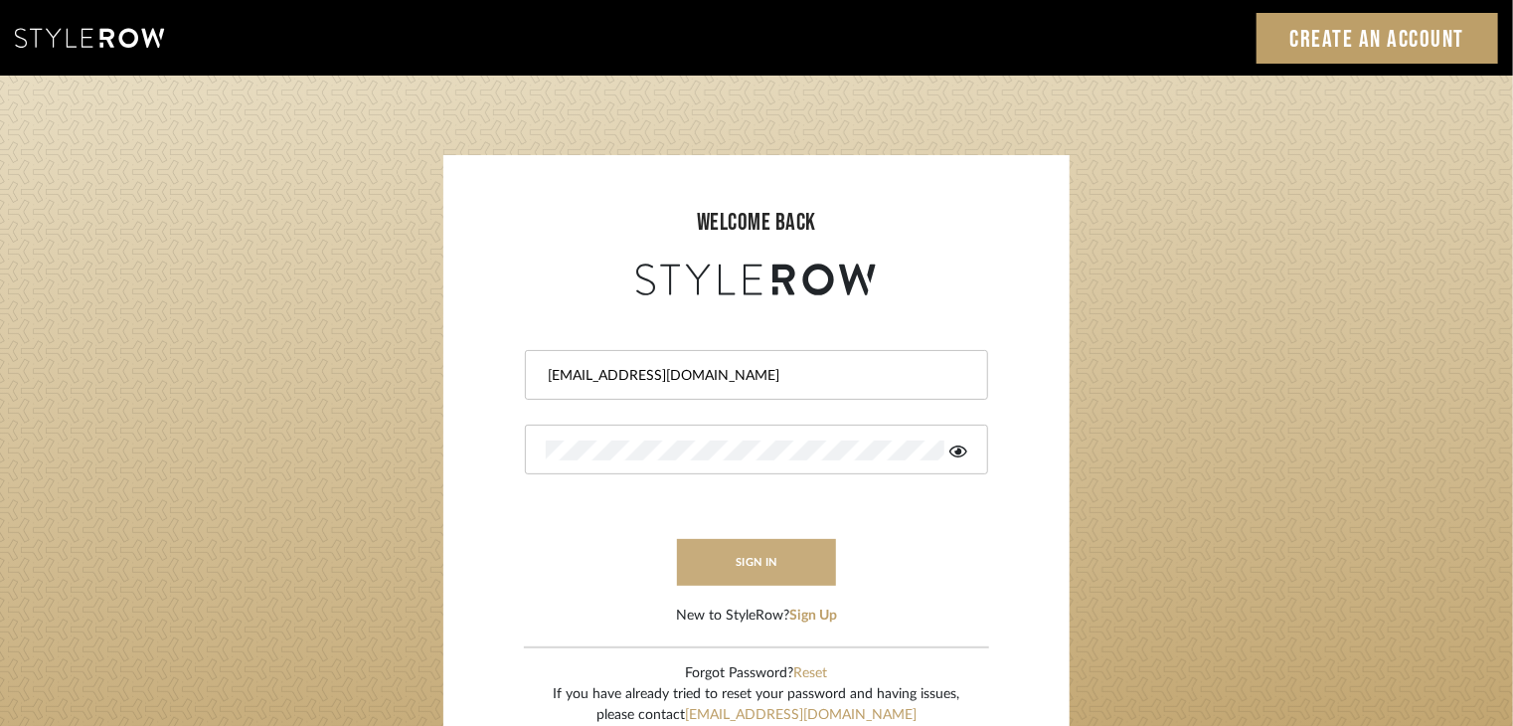
click at [773, 570] on button "sign in" at bounding box center [756, 562] width 159 height 47
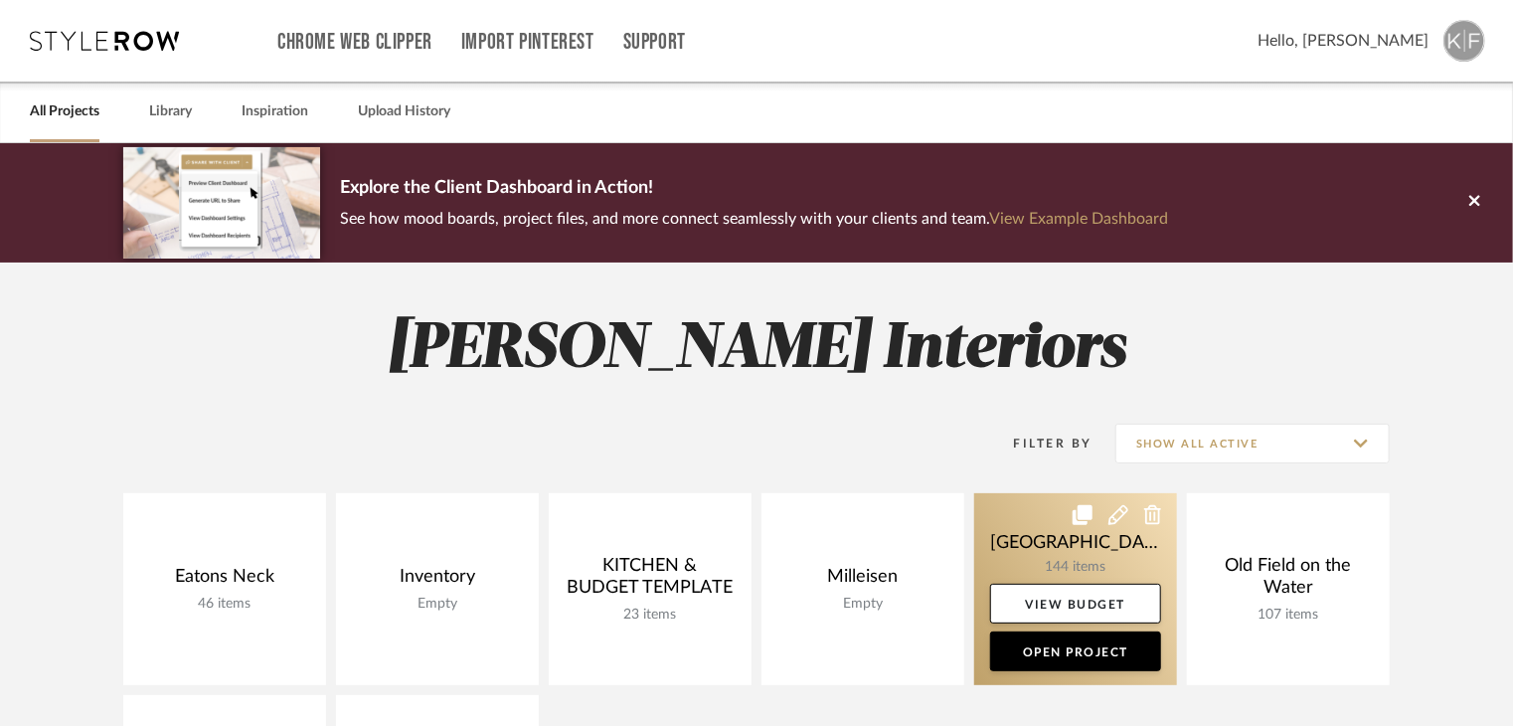
click at [1026, 546] on link at bounding box center [1075, 589] width 203 height 192
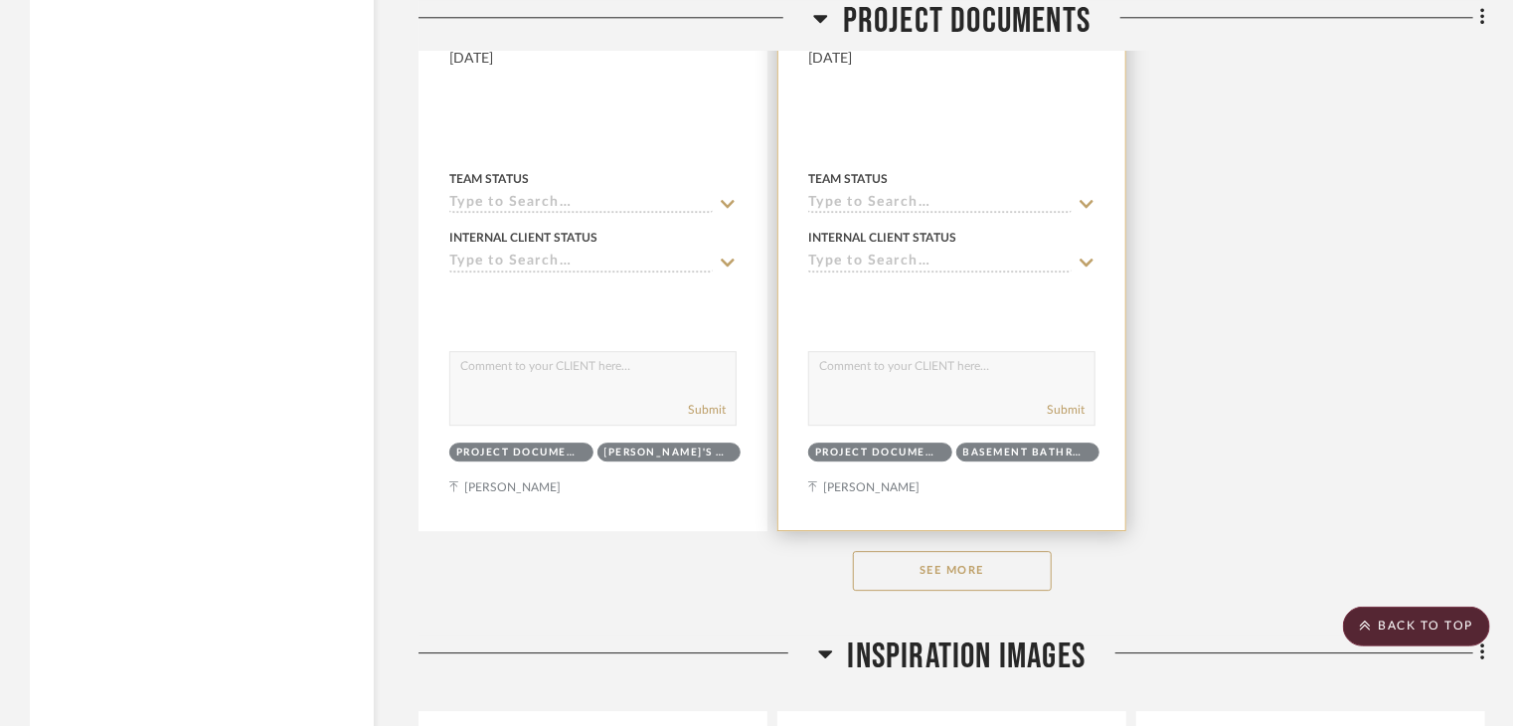
scroll to position [2685, 0]
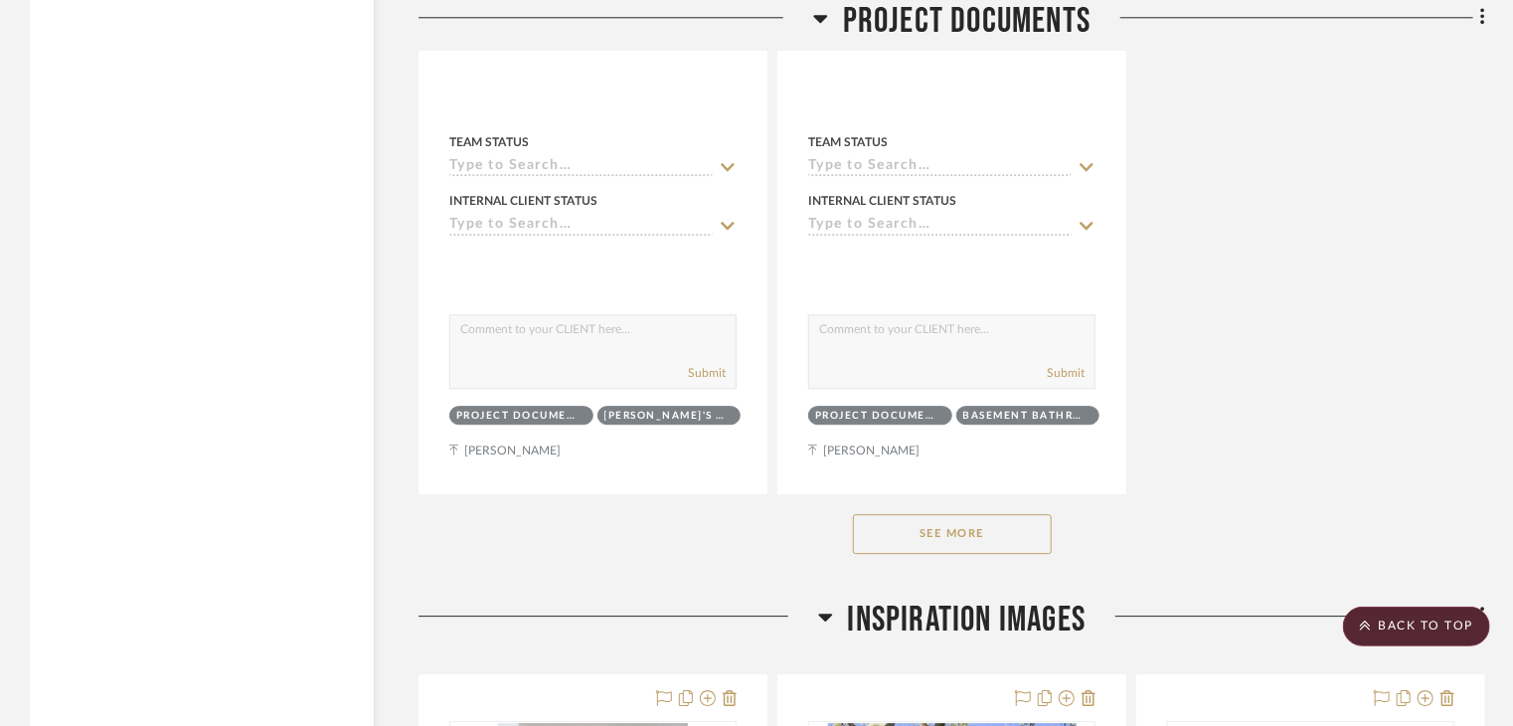
click at [1011, 554] on div "See More" at bounding box center [952, 534] width 1067 height 80
click at [1006, 542] on button "See More" at bounding box center [952, 534] width 199 height 40
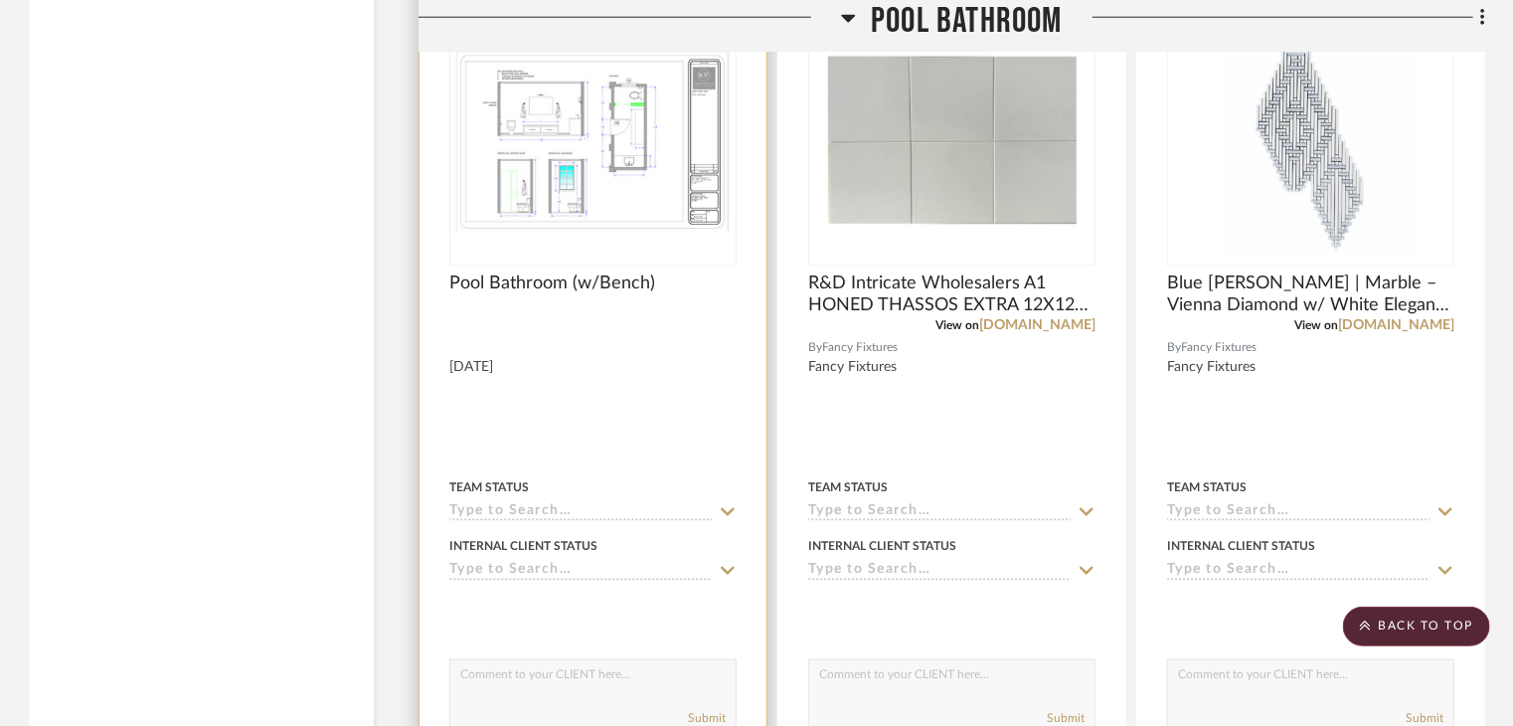
scroll to position [16208, 0]
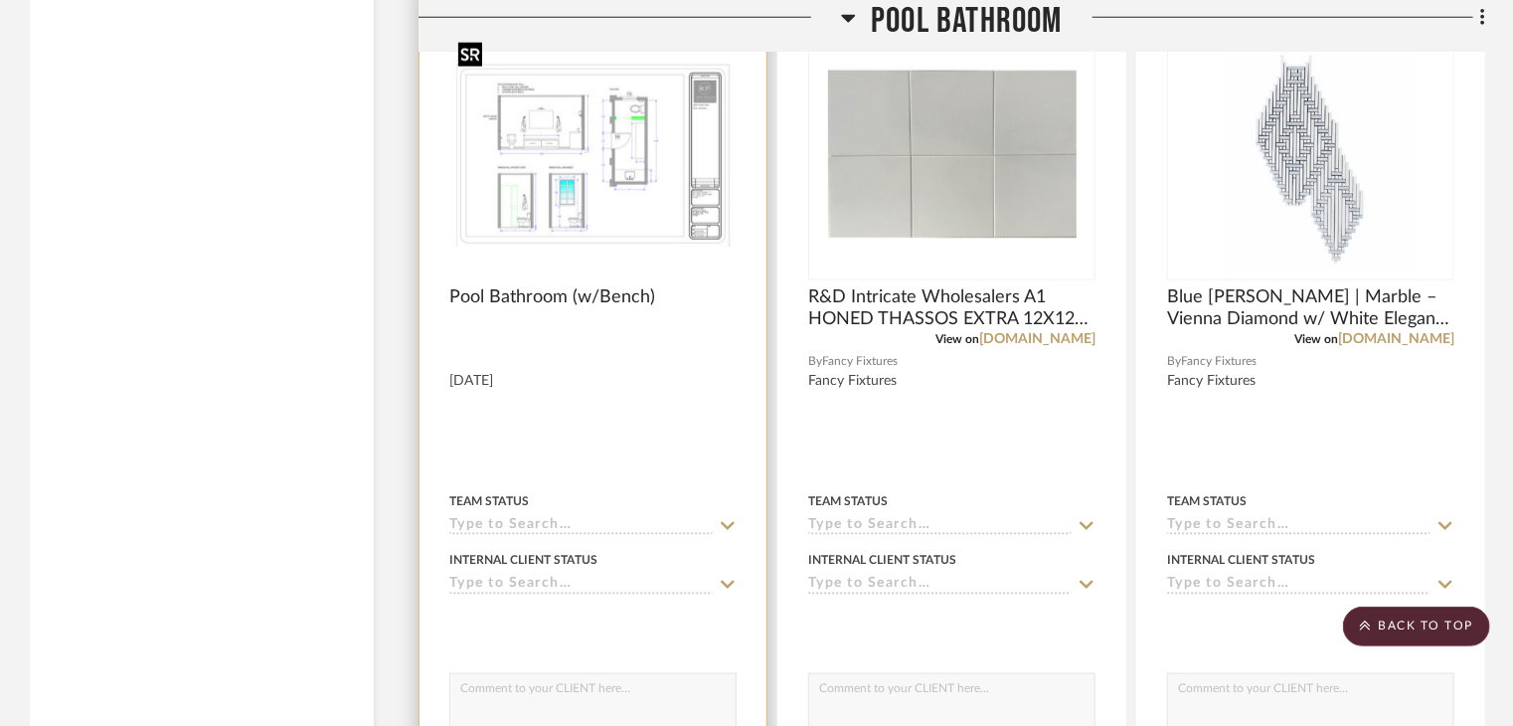
click at [0, 0] on img at bounding box center [0, 0] width 0 height 0
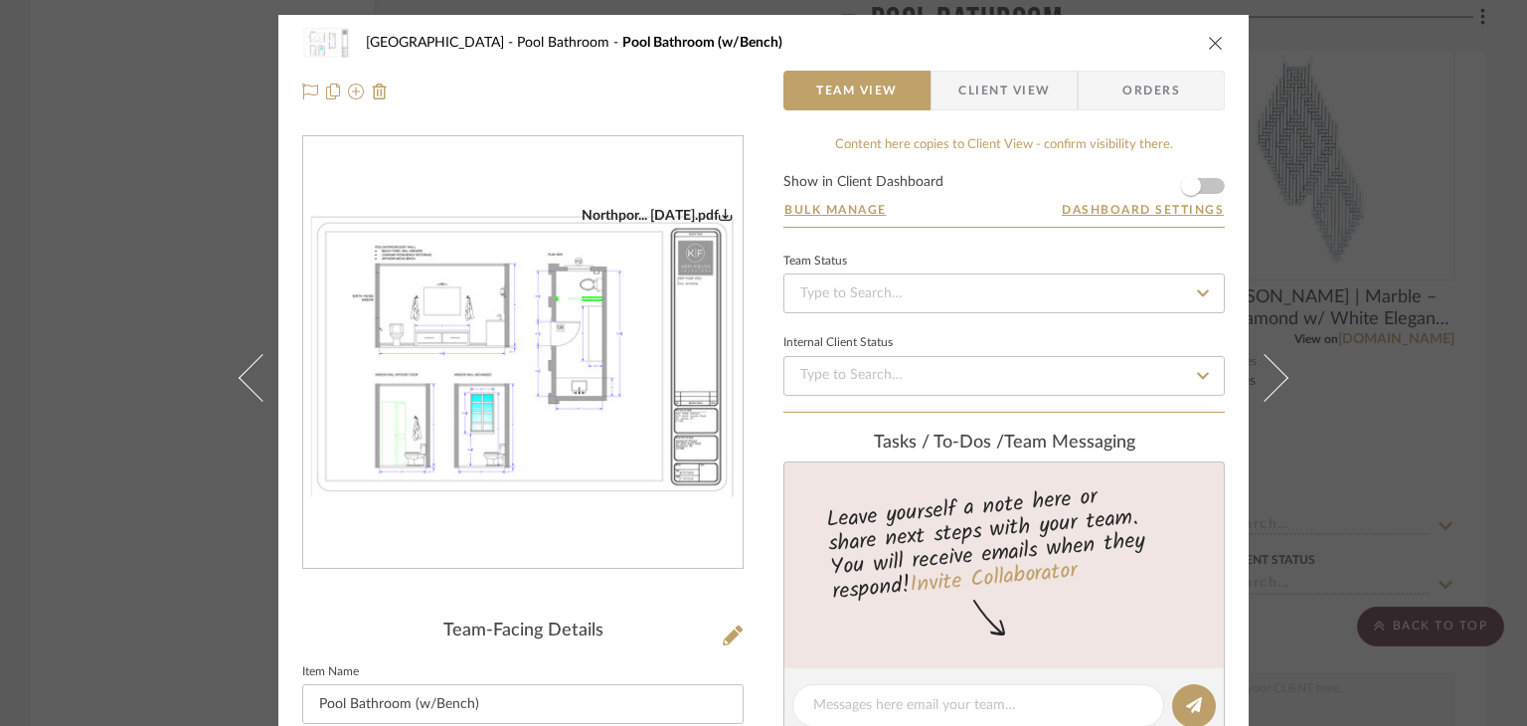
click at [541, 359] on img "0" at bounding box center [523, 353] width 440 height 293
click at [1502, 212] on div "Northport Pool Bathroom Pool Bathroom (w/Bench) Team View Client View Orders No…" at bounding box center [763, 363] width 1527 height 726
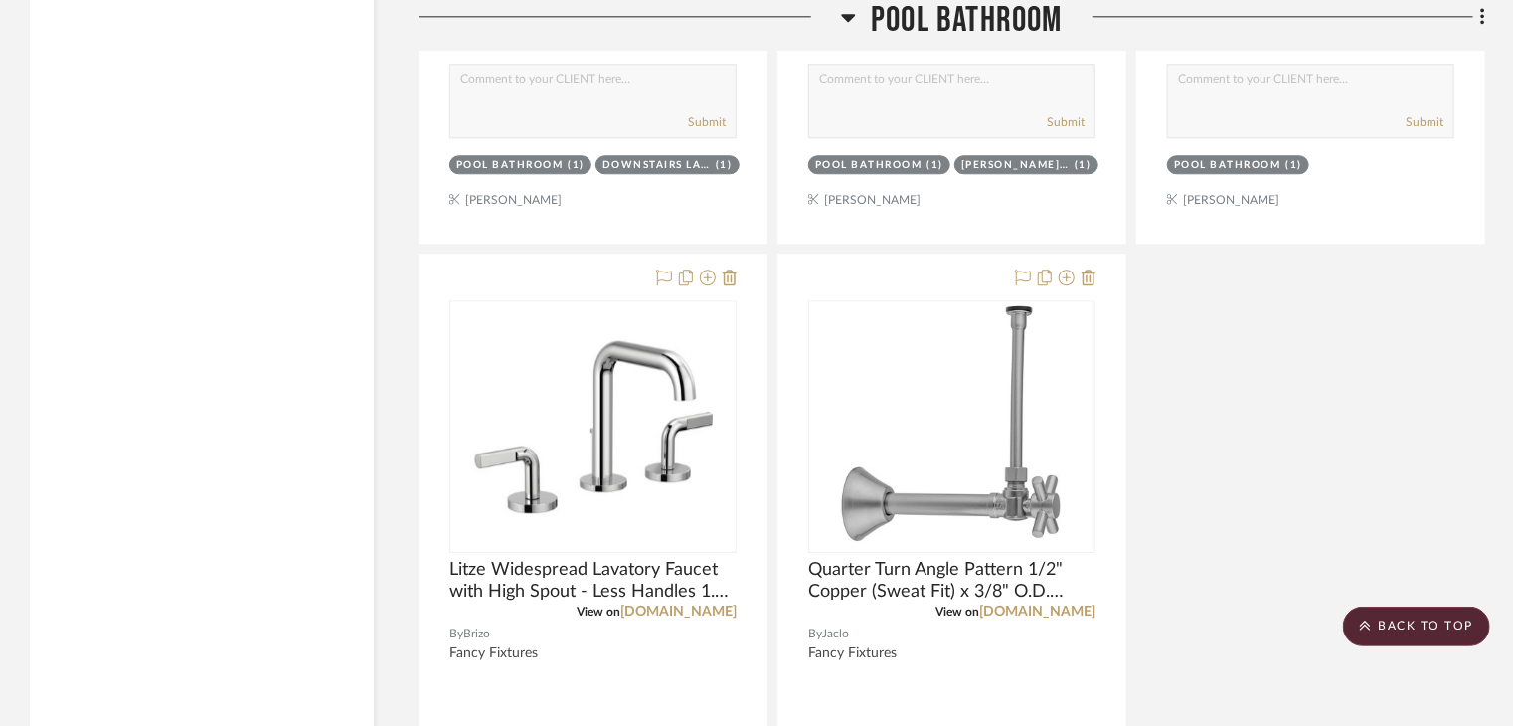
scroll to position [18794, 0]
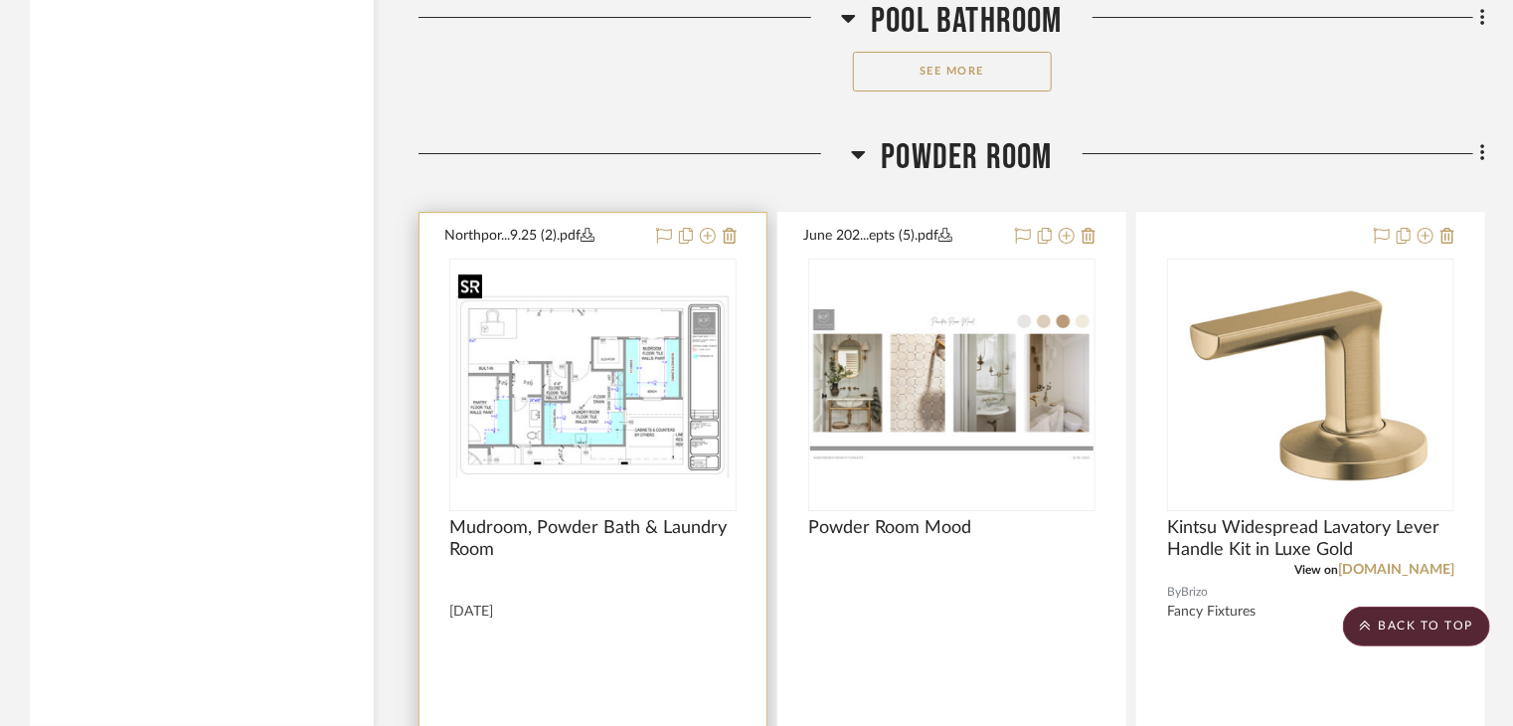
click at [0, 0] on img at bounding box center [0, 0] width 0 height 0
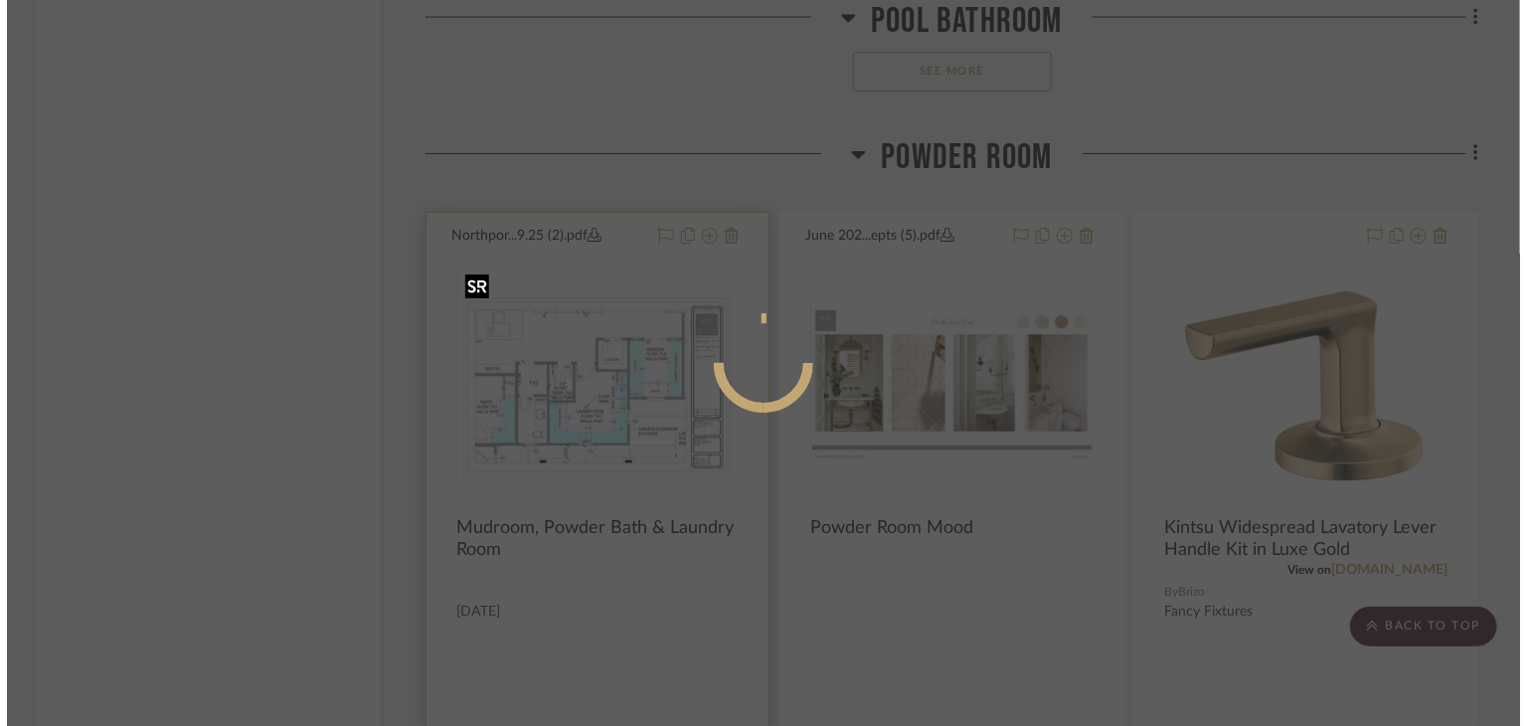
scroll to position [0, 0]
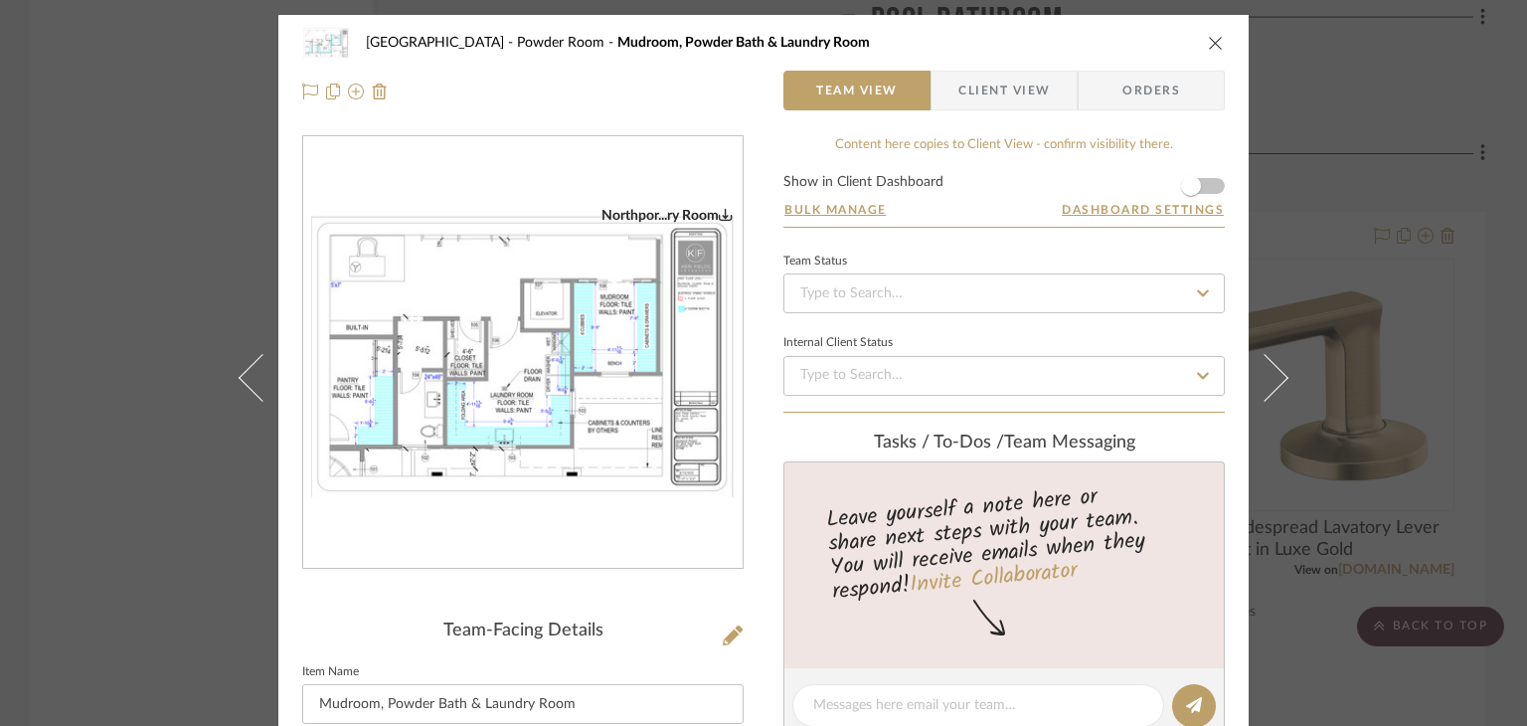
click at [158, 291] on div "Northport Powder Room Mudroom, Powder Bath & Laundry Room Team View Client View…" at bounding box center [763, 363] width 1527 height 726
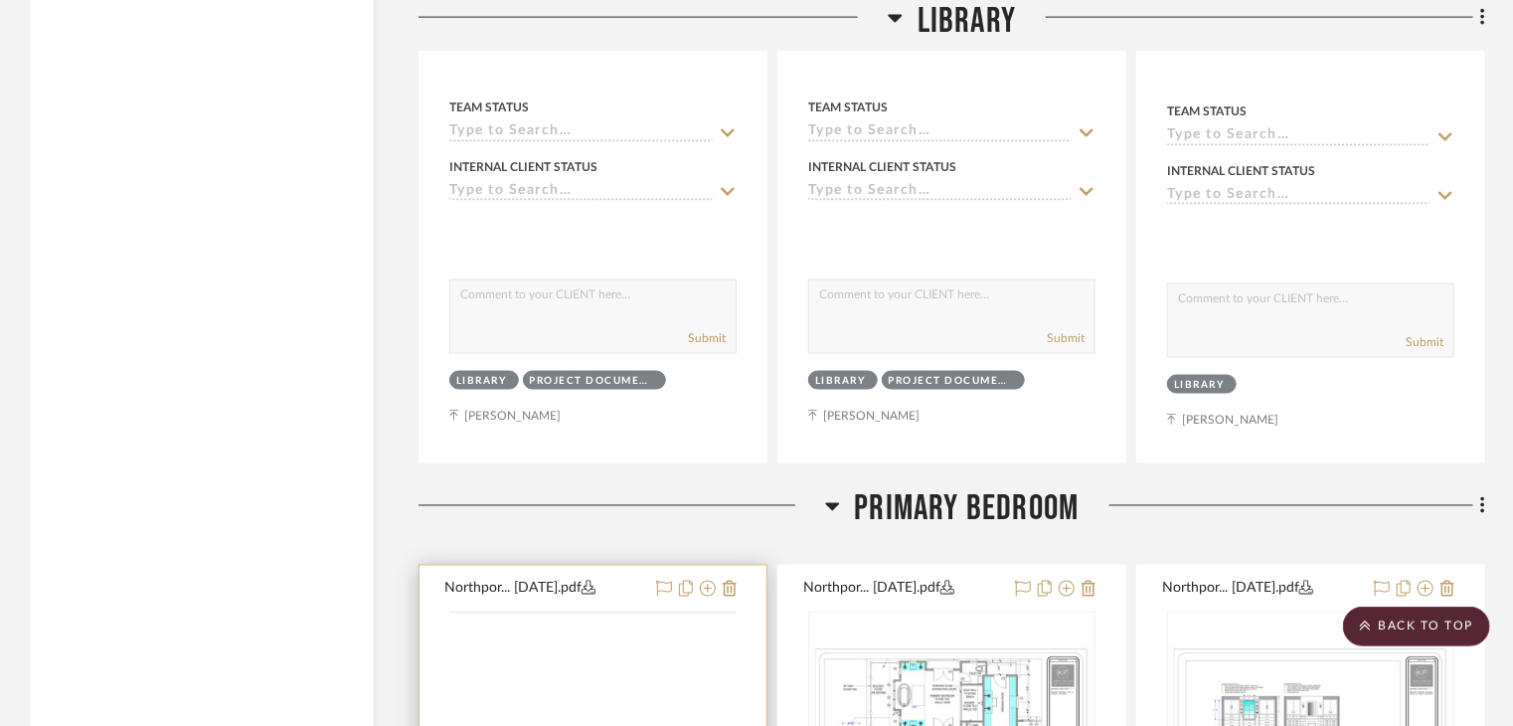
scroll to position [32118, 0]
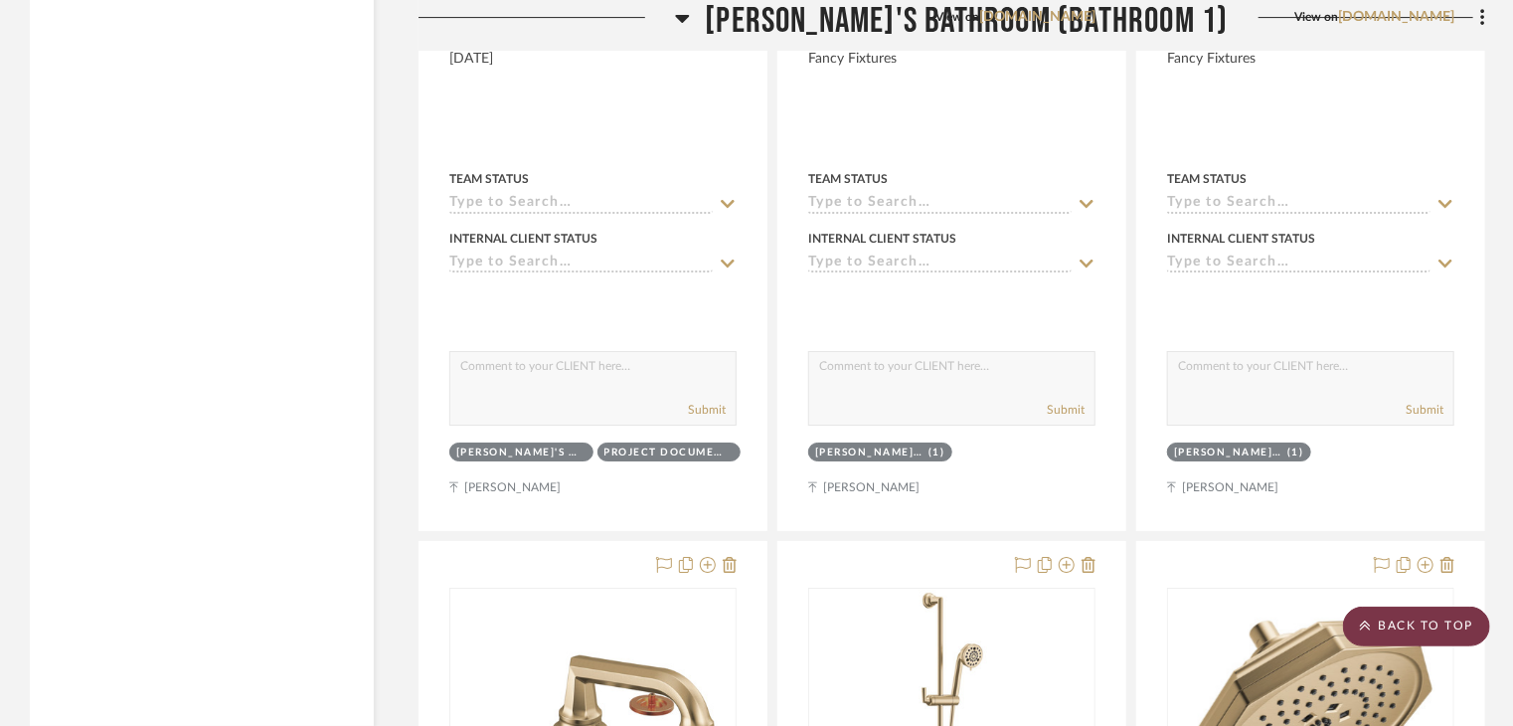
click at [1462, 625] on scroll-to-top-button "BACK TO TOP" at bounding box center [1416, 627] width 147 height 40
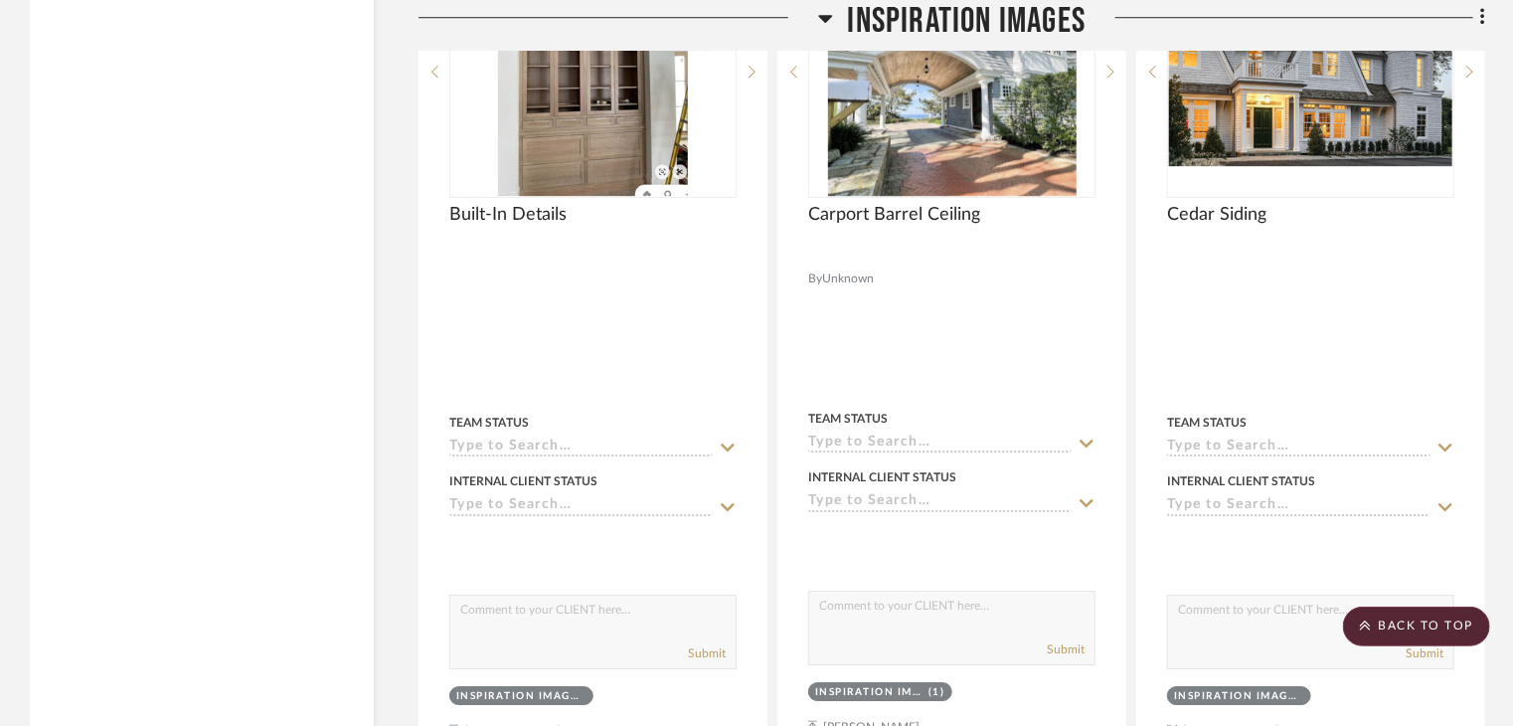
scroll to position [0, 0]
